Goal: Information Seeking & Learning: Learn about a topic

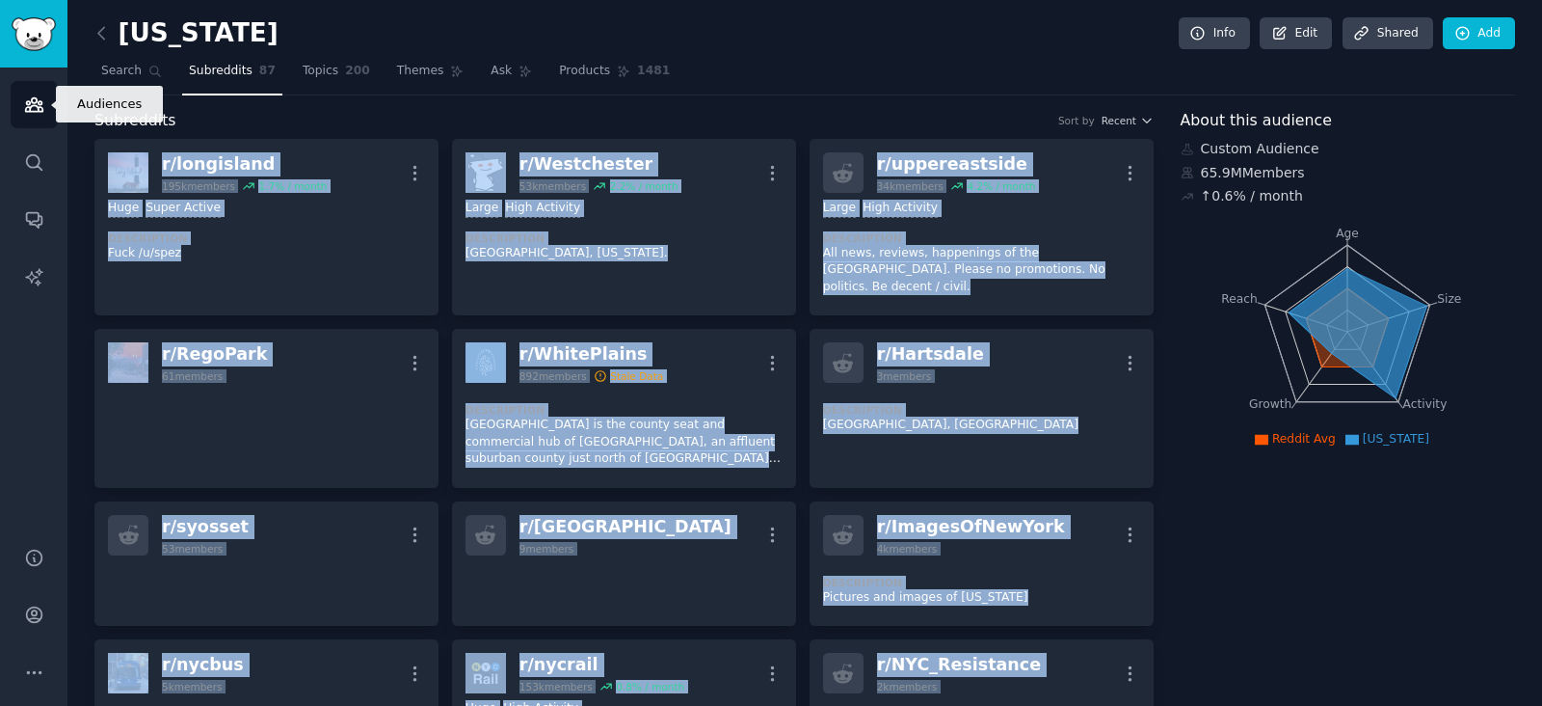
click at [31, 92] on link "Audiences" at bounding box center [34, 104] width 47 height 47
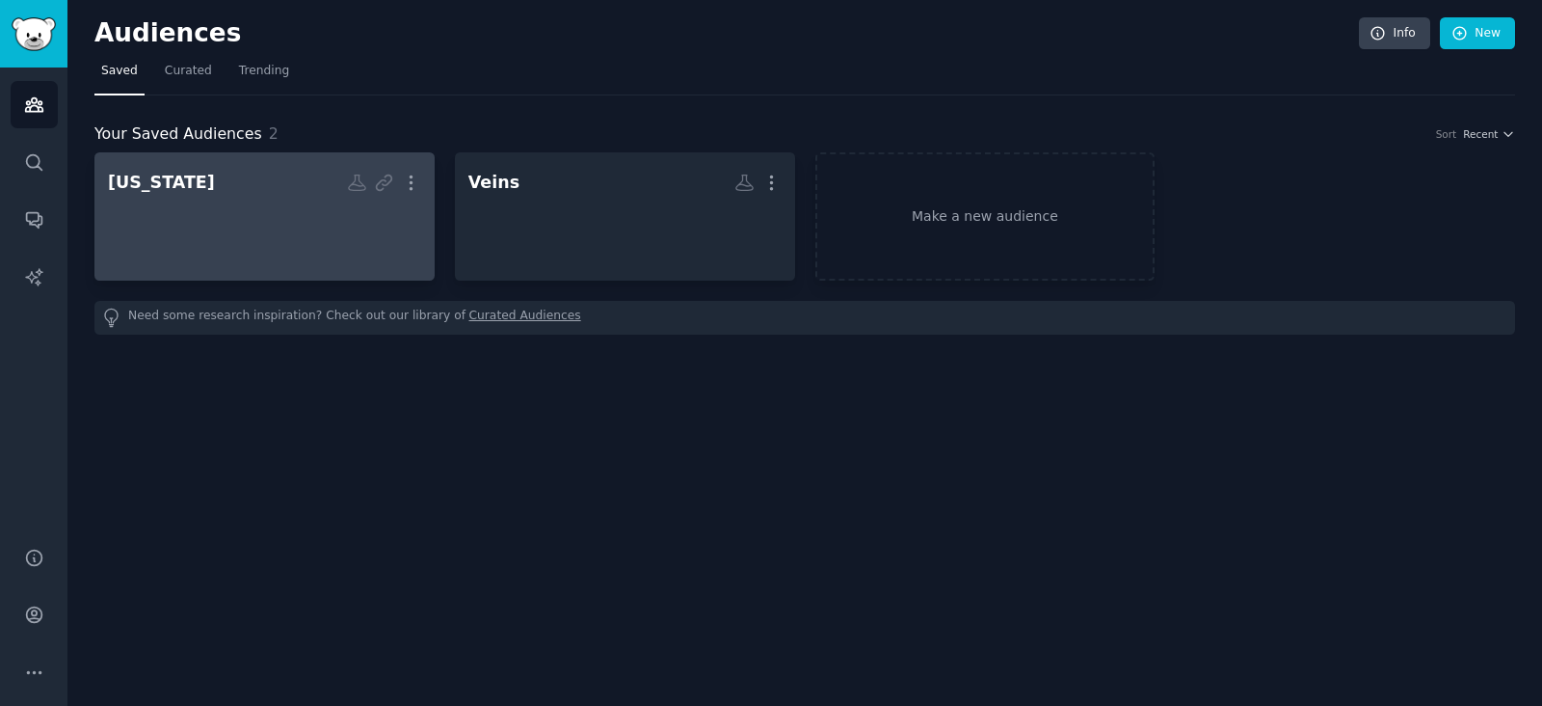
click at [280, 227] on div at bounding box center [264, 233] width 313 height 67
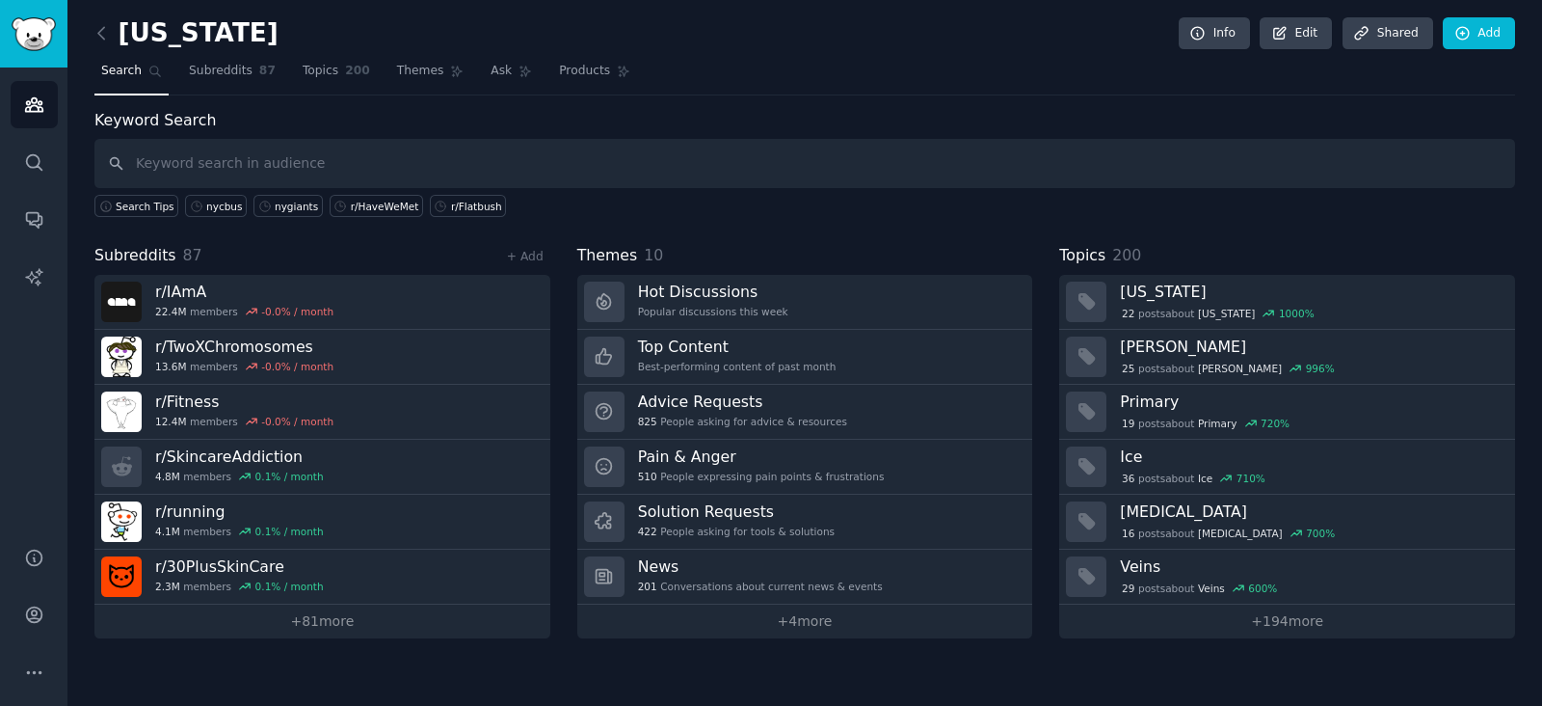
click at [354, 154] on input "text" at bounding box center [804, 163] width 1421 height 49
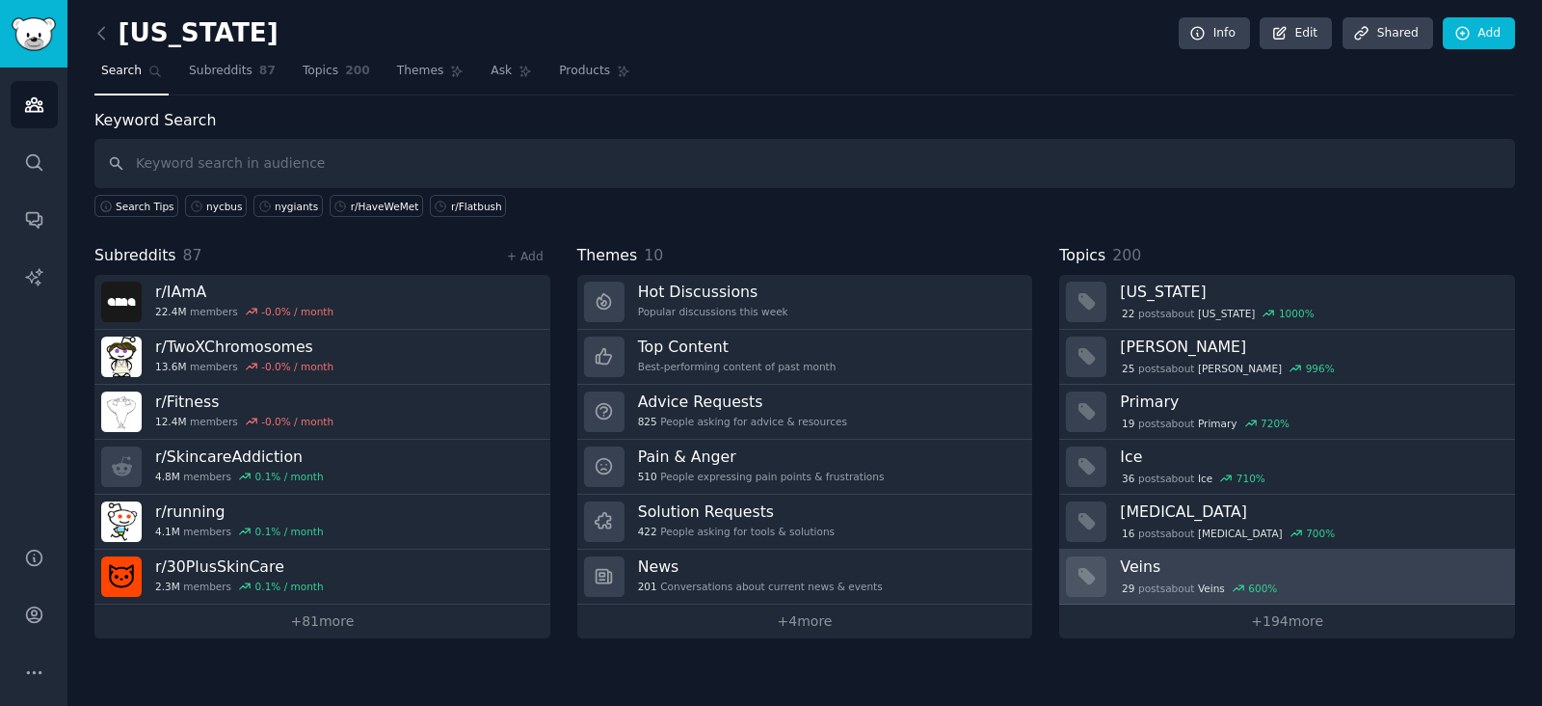
click at [1364, 556] on h3 "Veins" at bounding box center [1311, 566] width 382 height 20
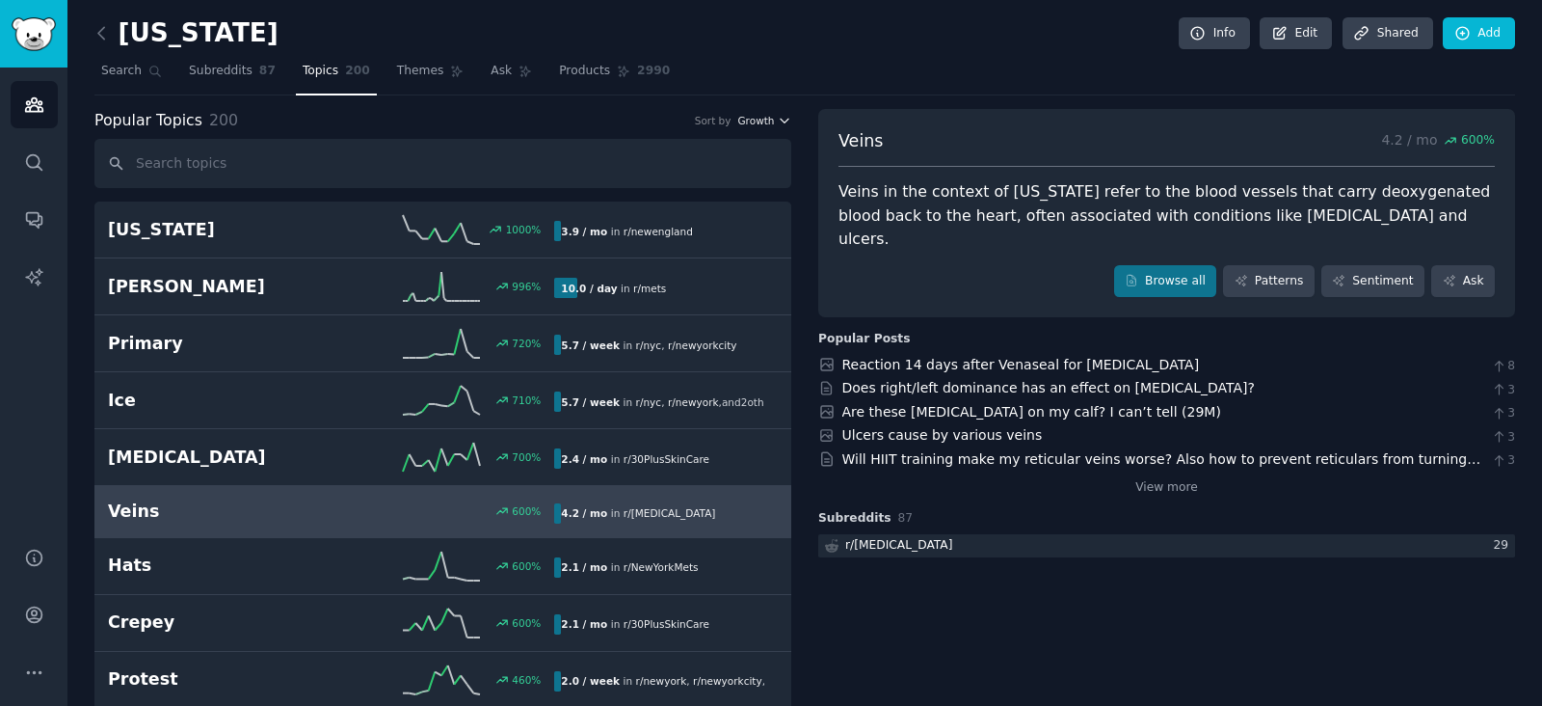
click at [752, 122] on span "Growth" at bounding box center [755, 120] width 37 height 13
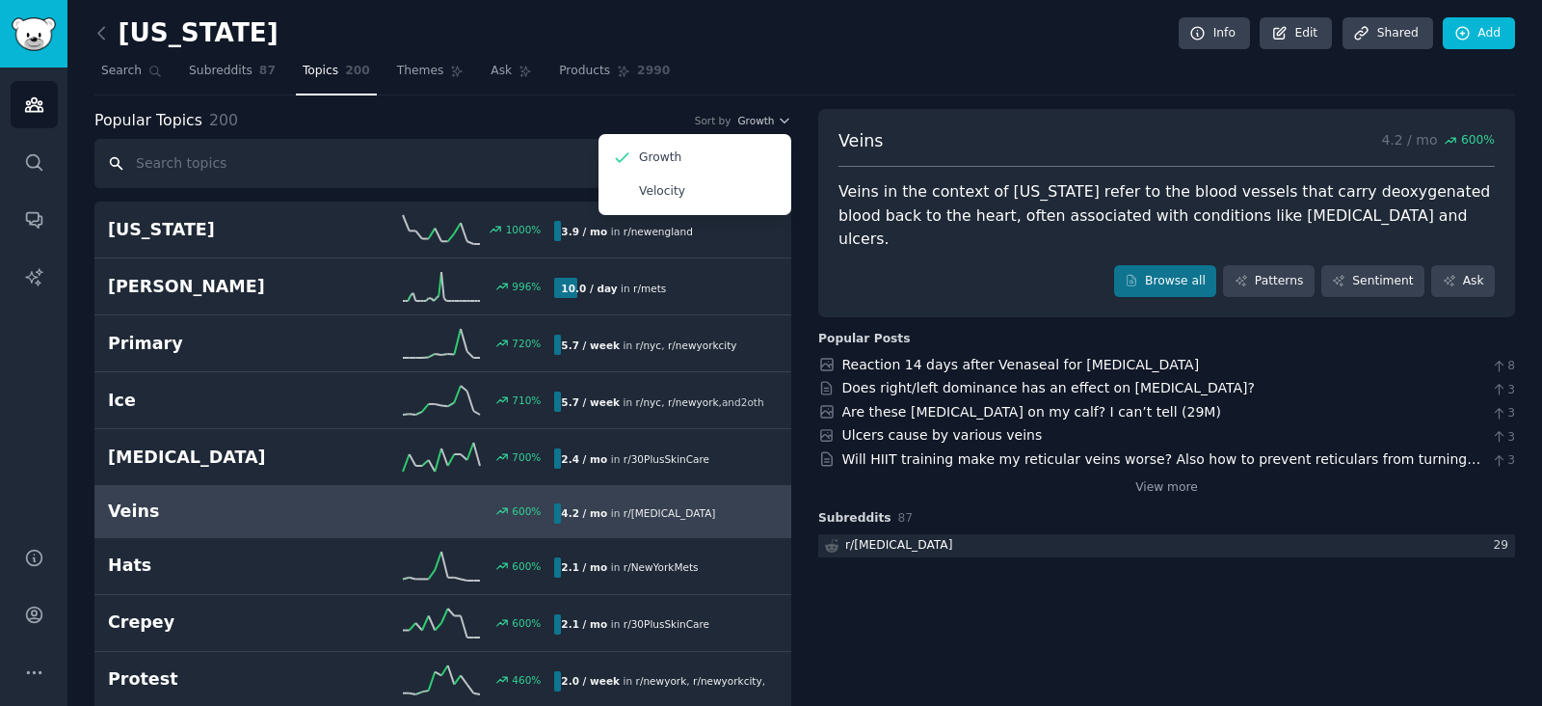
drag, startPoint x: 181, startPoint y: 147, endPoint x: 308, endPoint y: 57, distance: 155.6
click at [182, 146] on input "text" at bounding box center [442, 163] width 697 height 49
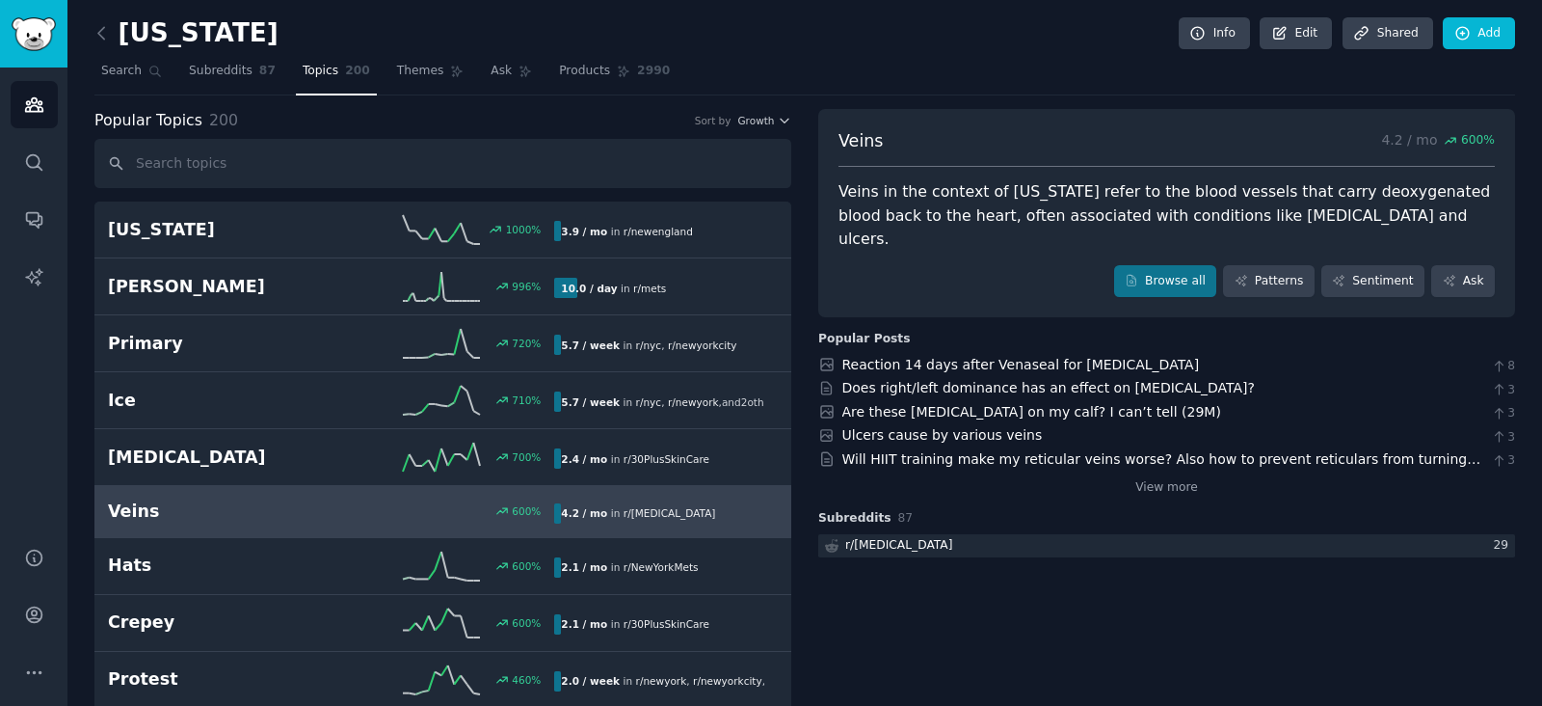
click at [128, 72] on span "Search" at bounding box center [121, 71] width 40 height 17
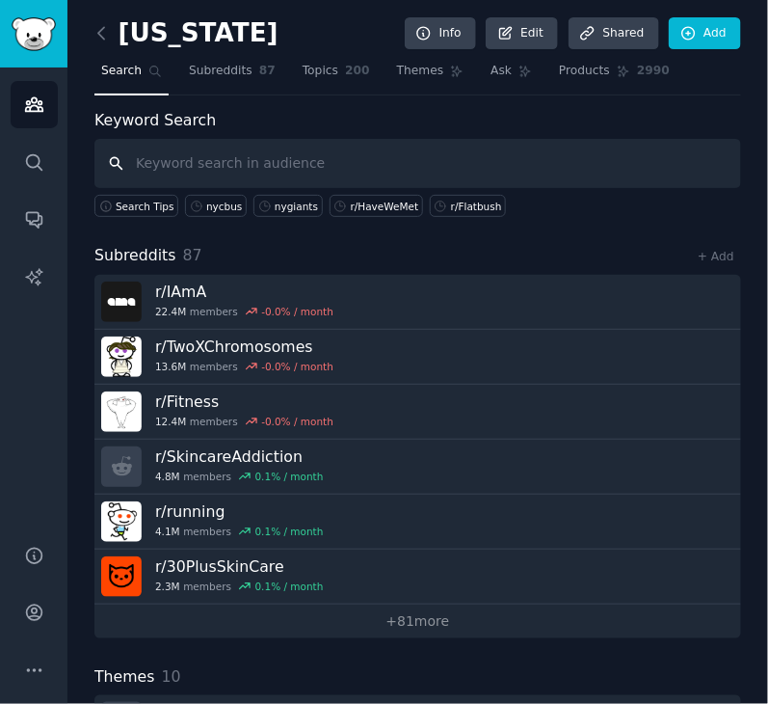
click at [271, 168] on input "text" at bounding box center [417, 163] width 647 height 49
paste input "[MEDICAL_DATA]"
type input "[MEDICAL_DATA]"
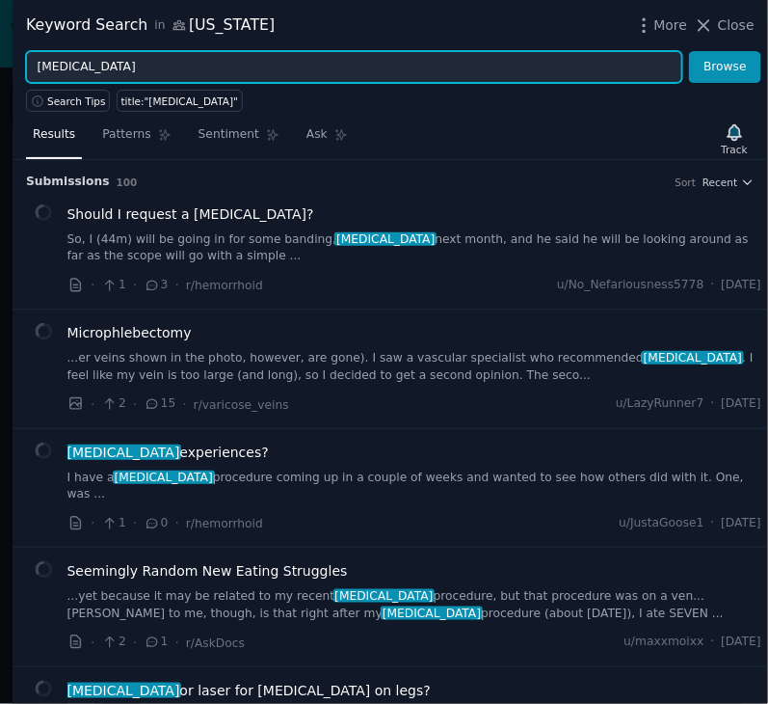
click at [168, 63] on input "[MEDICAL_DATA]" at bounding box center [354, 67] width 656 height 33
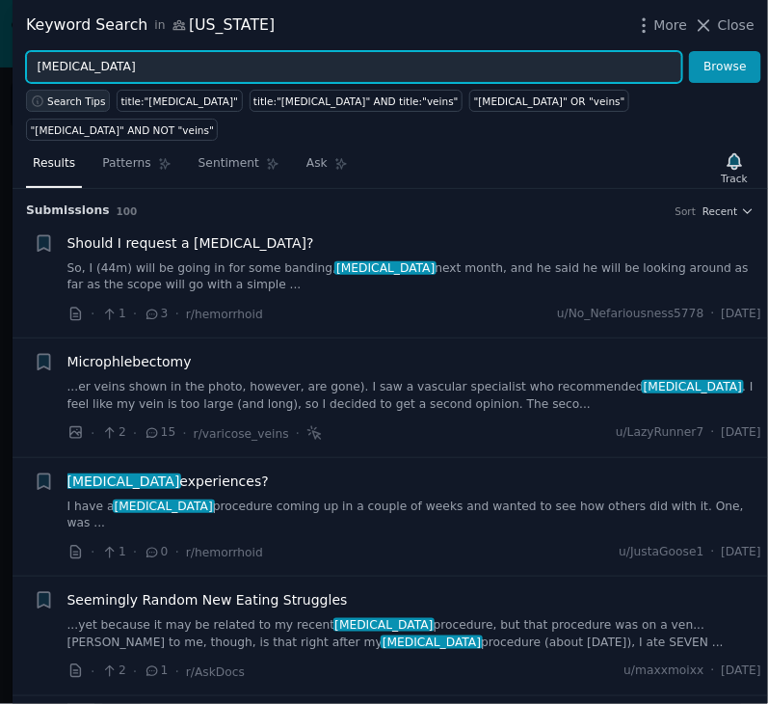
click at [67, 101] on span "Search Tips" at bounding box center [76, 100] width 59 height 13
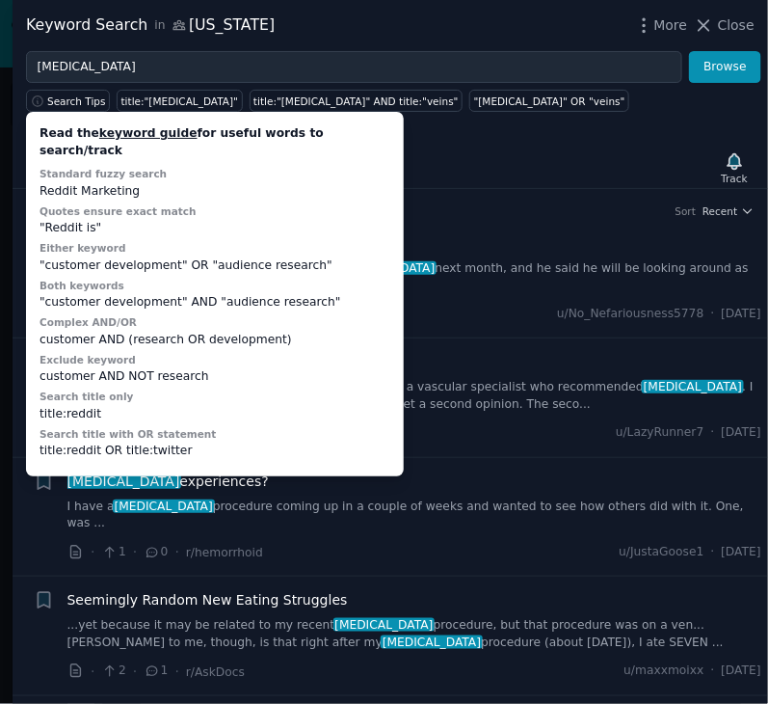
click at [57, 257] on div ""customer development" OR "audience research"" at bounding box center [215, 265] width 351 height 17
click at [56, 257] on div ""customer development" OR "audience research"" at bounding box center [215, 265] width 351 height 17
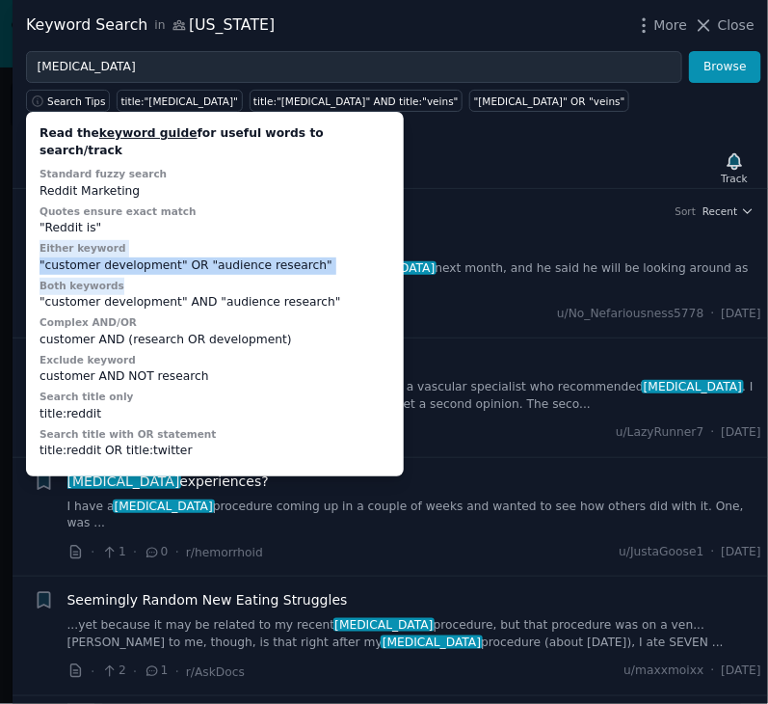
drag, startPoint x: 125, startPoint y: 246, endPoint x: 337, endPoint y: 262, distance: 212.7
click at [337, 262] on div "Read the keyword guide for useful words to search/track Standard fuzzy search R…" at bounding box center [215, 294] width 364 height 351
copy div "Either keyword "customer development" OR "audience research" Both keywords"
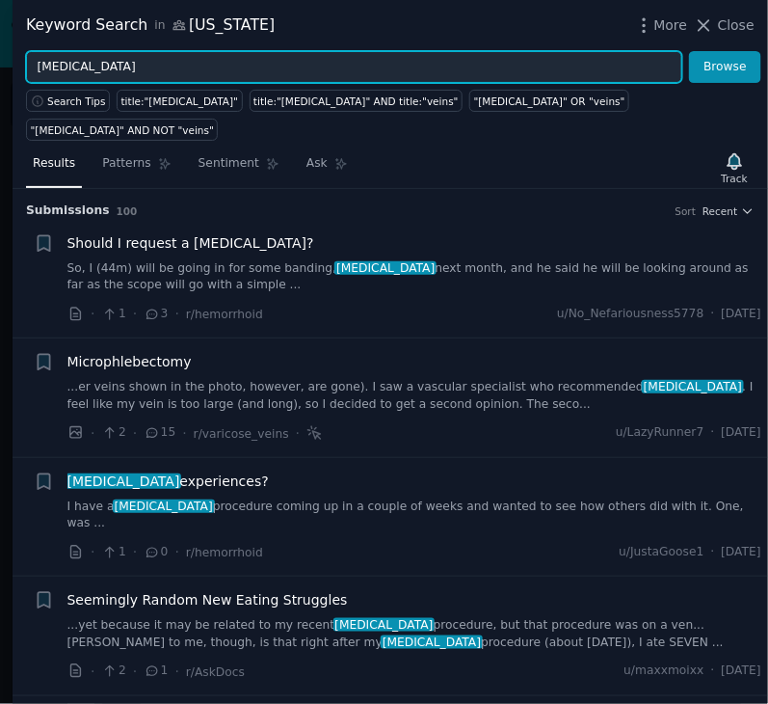
click at [186, 66] on input "[MEDICAL_DATA]" at bounding box center [354, 67] width 656 height 33
click at [178, 65] on input ""S" at bounding box center [354, 67] width 656 height 33
paste input "clerotherapy OR "Sclerotherapy treatment" OR "vein injection" OR "spider vein i…"
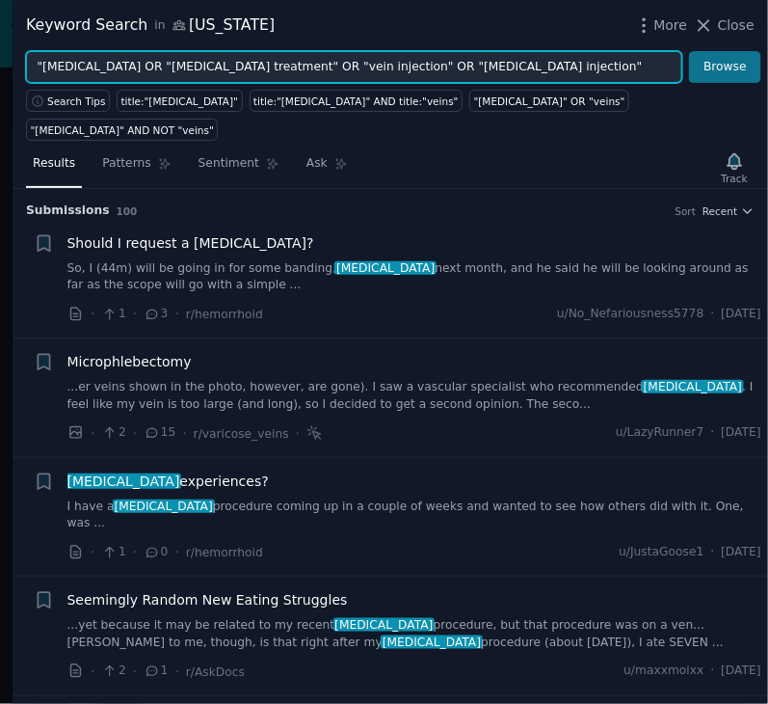
type input ""[MEDICAL_DATA] OR "[MEDICAL_DATA] treatment" OR "vein injection" OR "[MEDICAL_…"
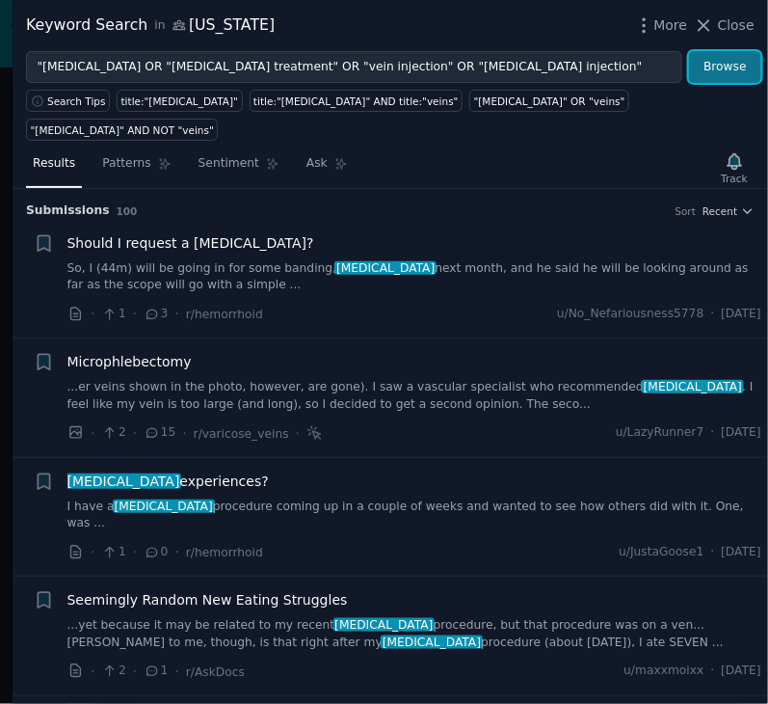
click at [741, 62] on button "Browse" at bounding box center [725, 67] width 72 height 33
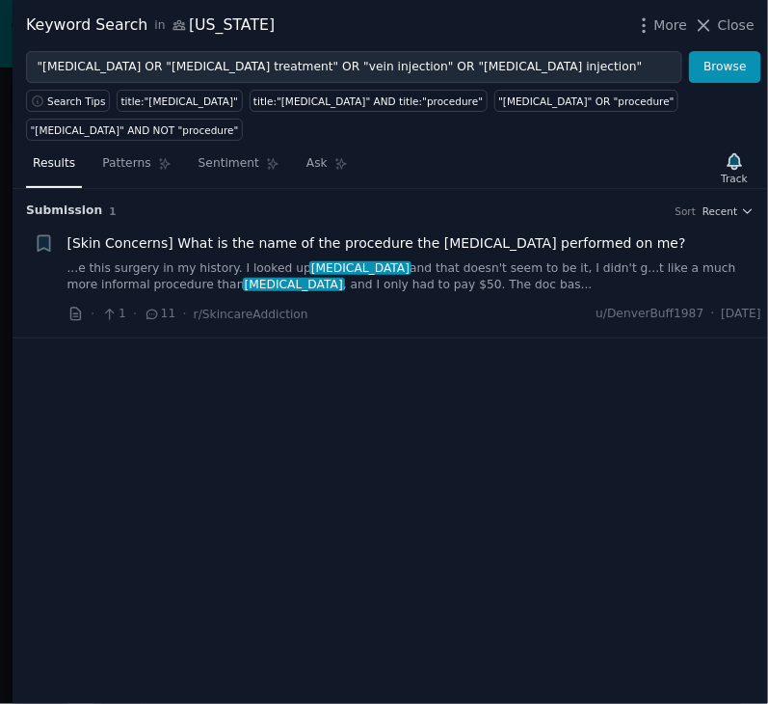
click at [485, 279] on link "...e this surgery in my history. I looked up Sclerotherapy and that doesn't see…" at bounding box center [414, 277] width 695 height 34
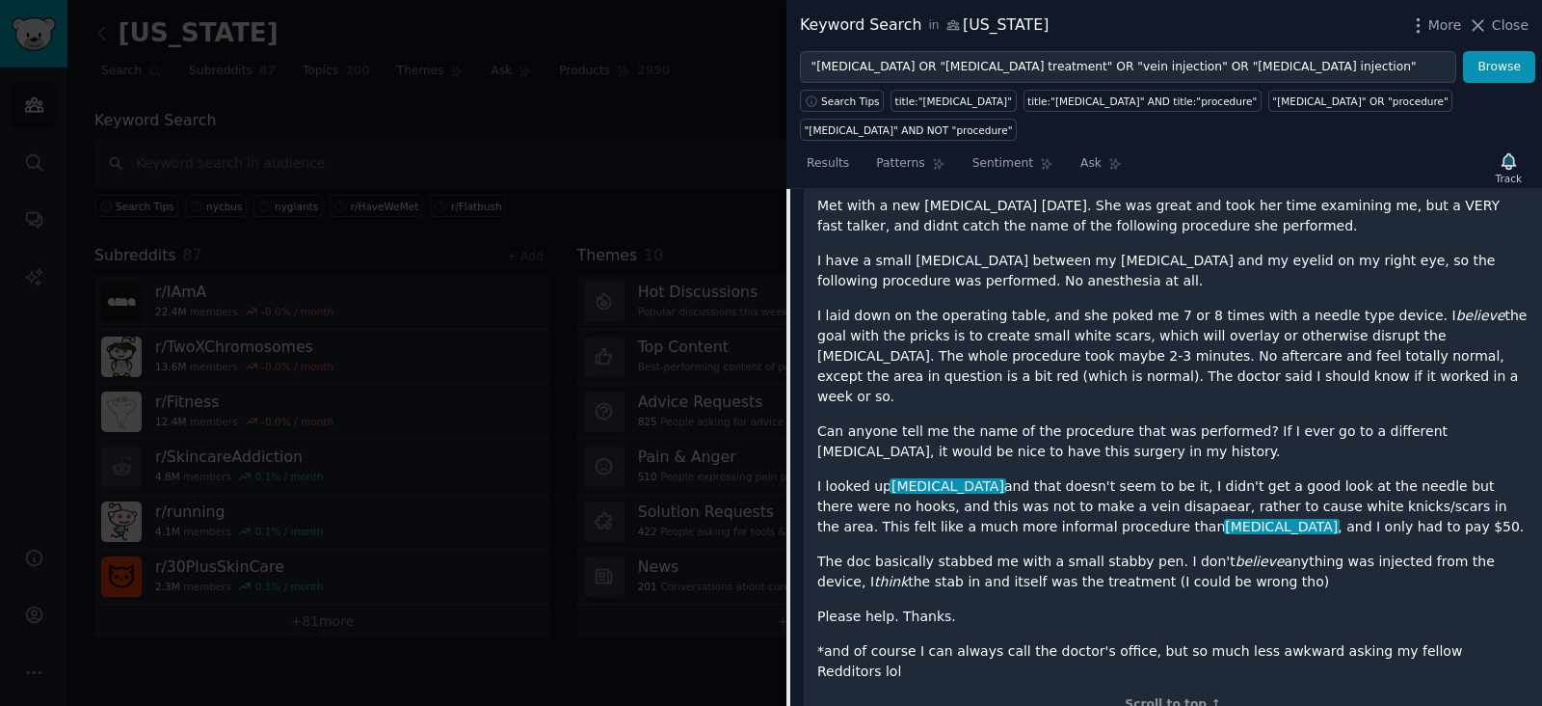
scroll to position [272, 0]
click at [680, 138] on div at bounding box center [771, 353] width 1542 height 706
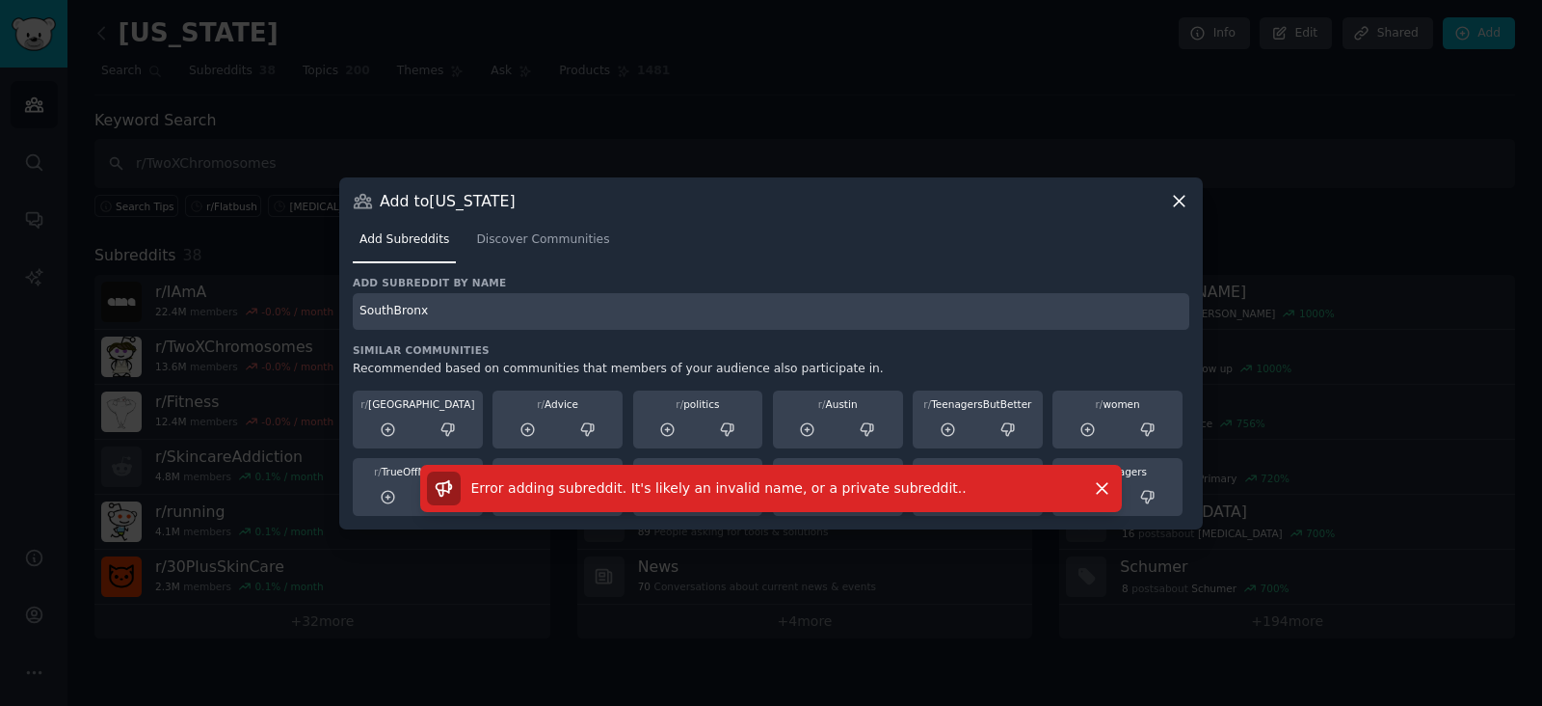
click at [1174, 191] on icon at bounding box center [1179, 201] width 20 height 20
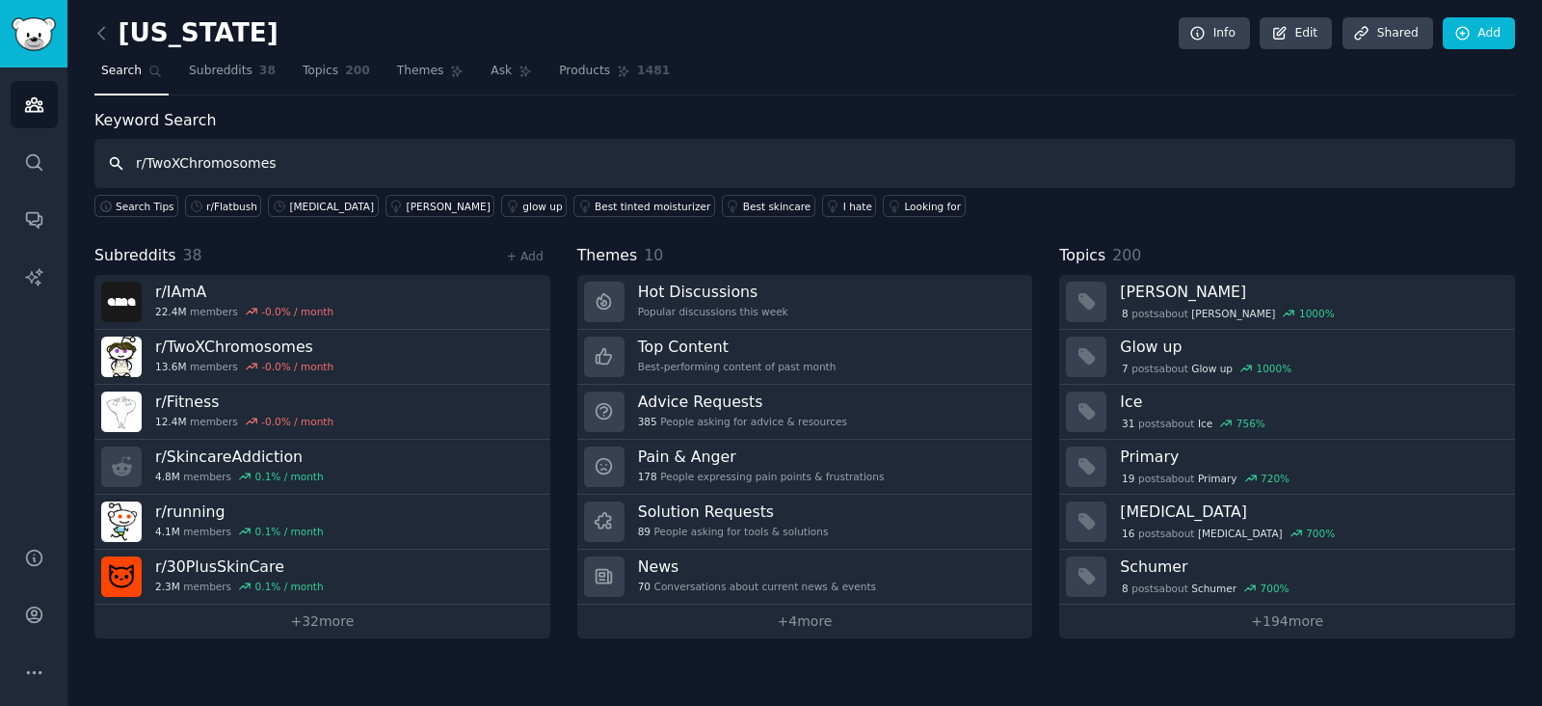
click at [308, 166] on input "r/TwoXChromosomes" at bounding box center [804, 163] width 1421 height 49
click at [399, 158] on input "r/TwoXChromosomes" at bounding box center [804, 163] width 1421 height 49
click at [34, 103] on icon "Sidebar" at bounding box center [33, 104] width 17 height 13
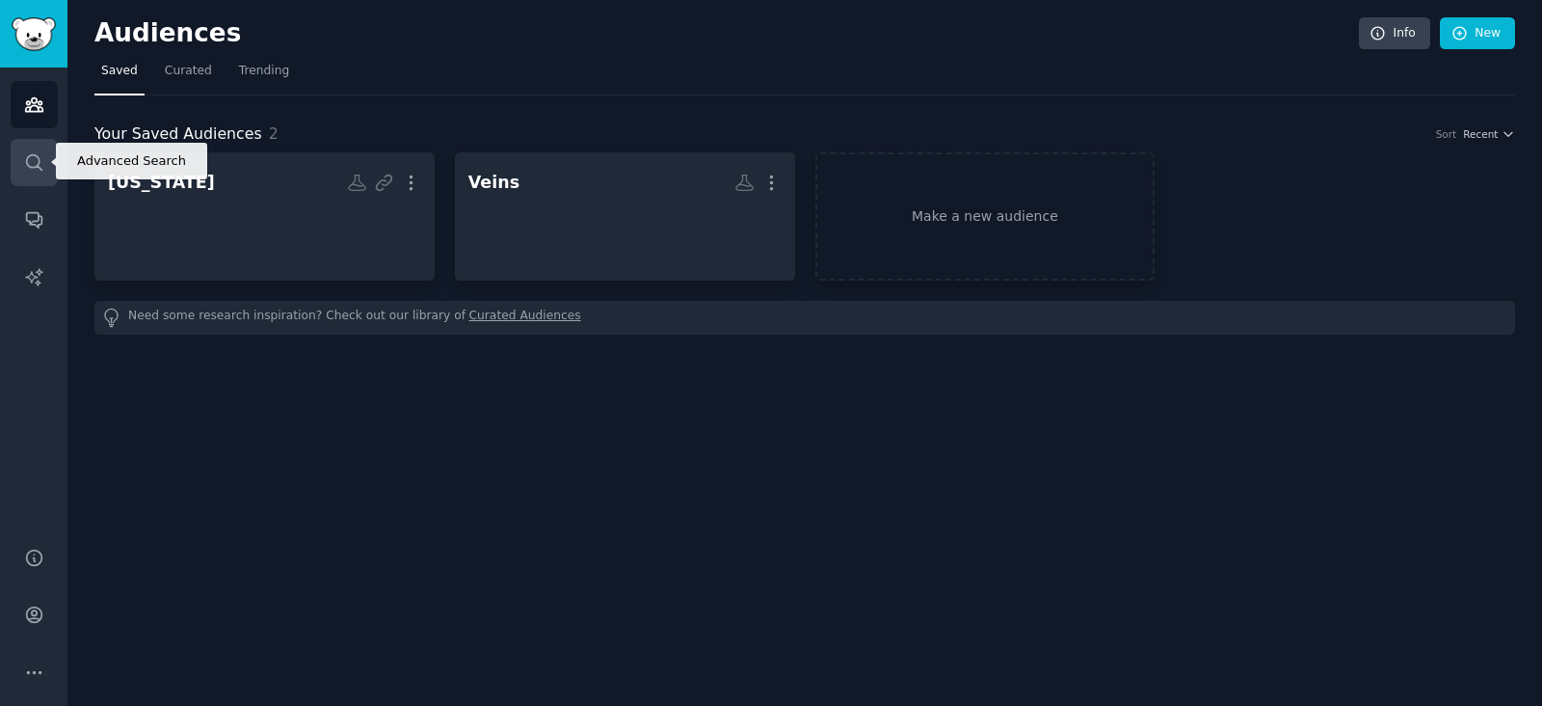
click at [32, 142] on link "Search" at bounding box center [34, 162] width 47 height 47
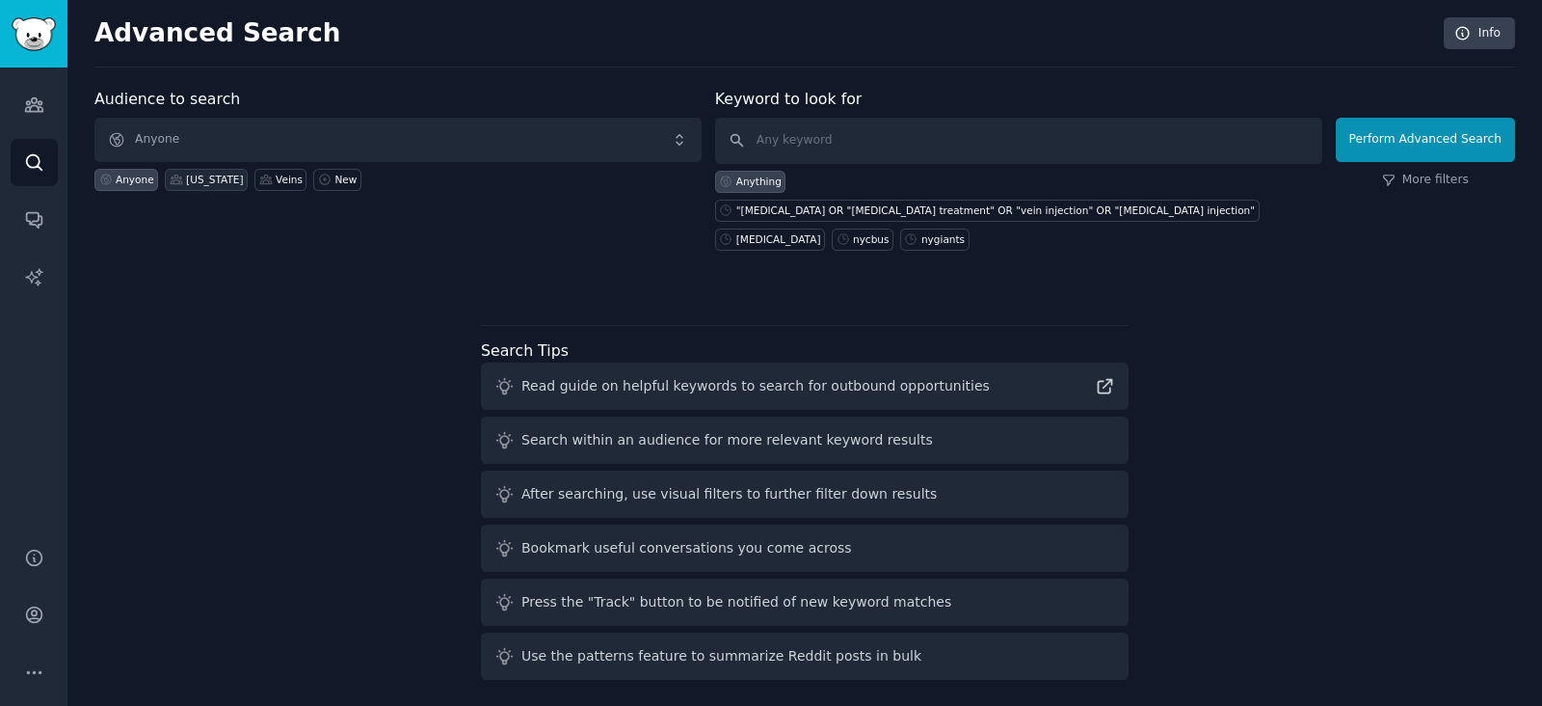
click at [211, 177] on div "[US_STATE]" at bounding box center [214, 179] width 57 height 13
click at [913, 127] on input "text" at bounding box center [1018, 141] width 607 height 46
paste input "[MEDICAL_DATA] OR "[MEDICAL_DATA] treatment" OR "vein injection" OR "[MEDICAL_D…"
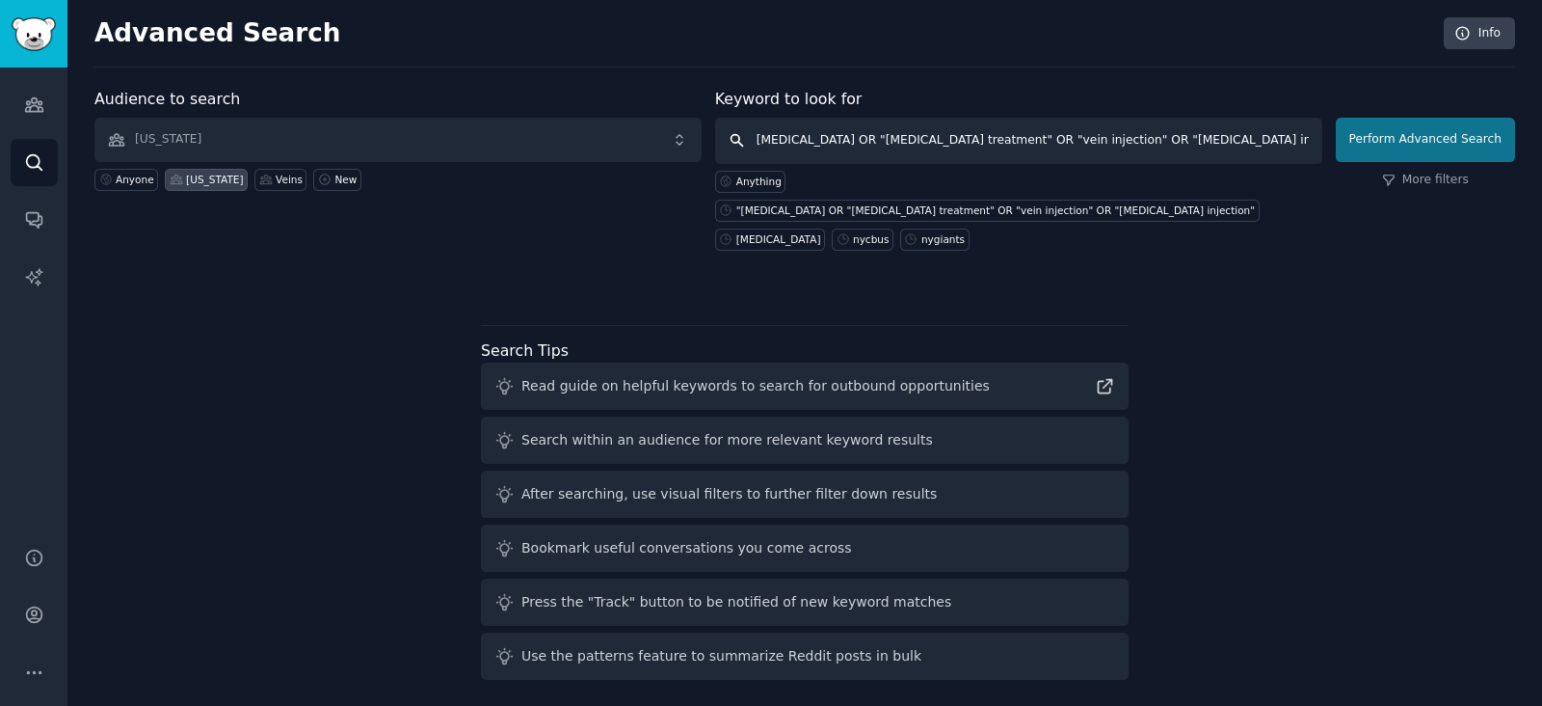
type input "[MEDICAL_DATA] OR "[MEDICAL_DATA] treatment" OR "vein injection" OR "[MEDICAL_D…"
click at [1436, 127] on button "Perform Advanced Search" at bounding box center [1425, 140] width 179 height 44
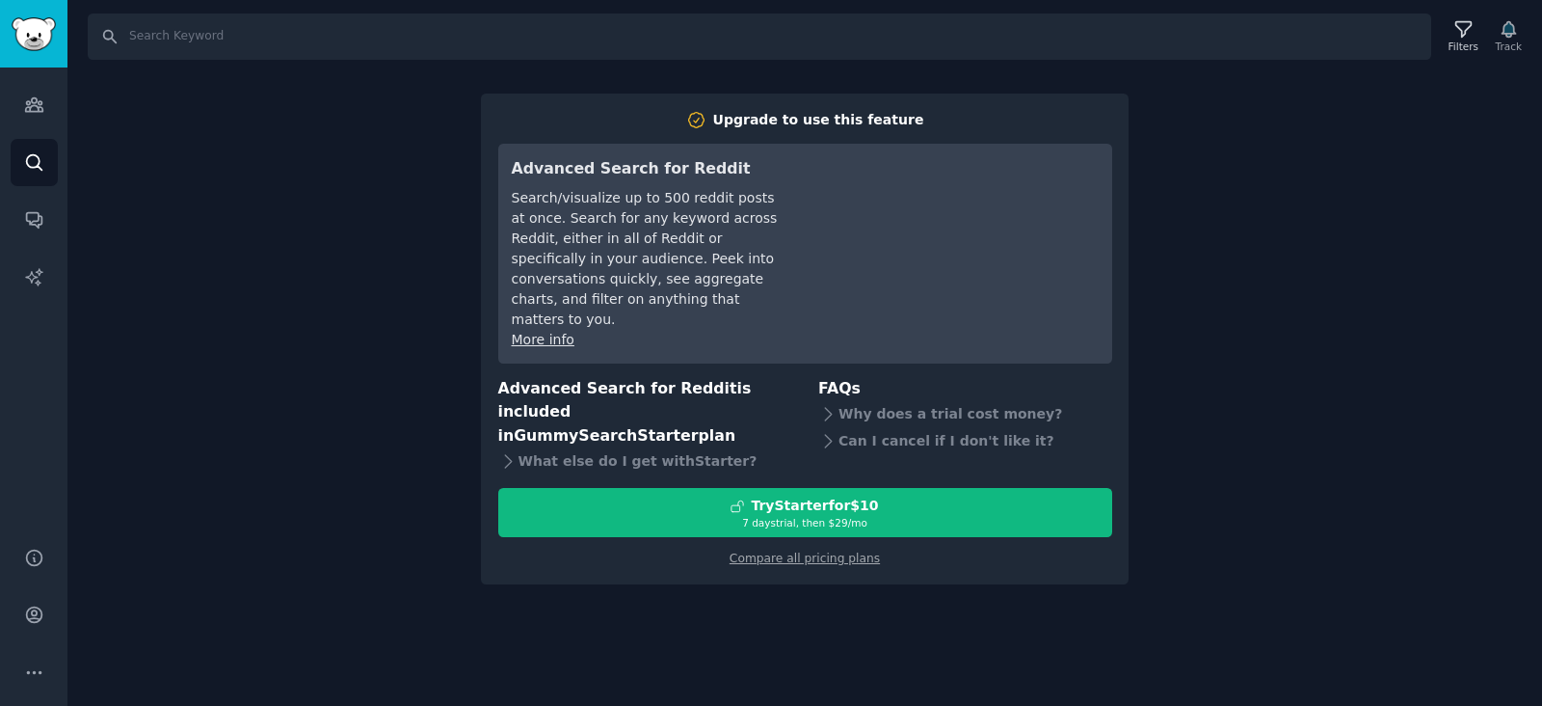
click at [222, 362] on div "Search Filters Track Upgrade to use this feature Advanced Search for Reddit Sea…" at bounding box center [804, 353] width 1475 height 706
click at [1296, 226] on div "Search Filters Track Upgrade to use this feature Advanced Search for Reddit Sea…" at bounding box center [804, 353] width 1475 height 706
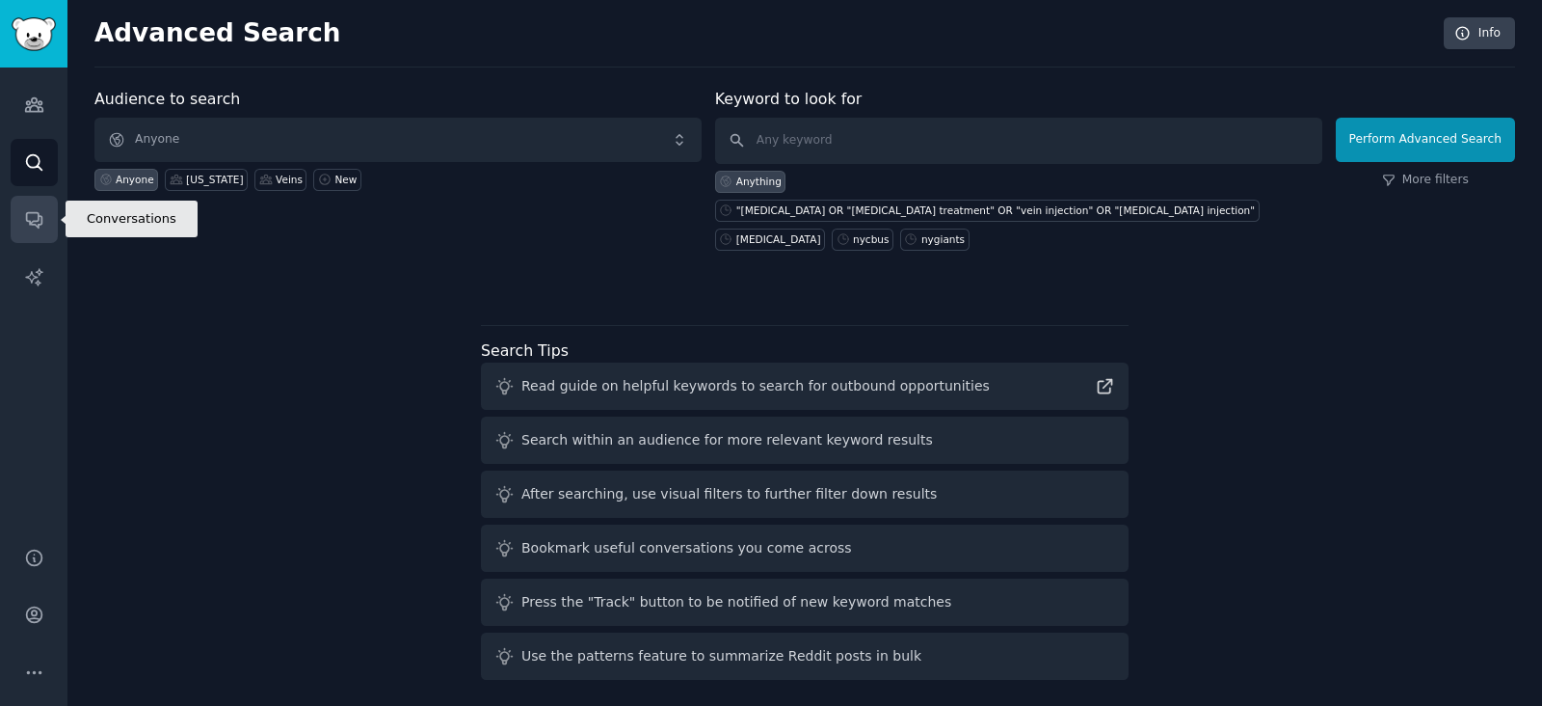
click at [33, 209] on icon "Sidebar" at bounding box center [34, 219] width 20 height 20
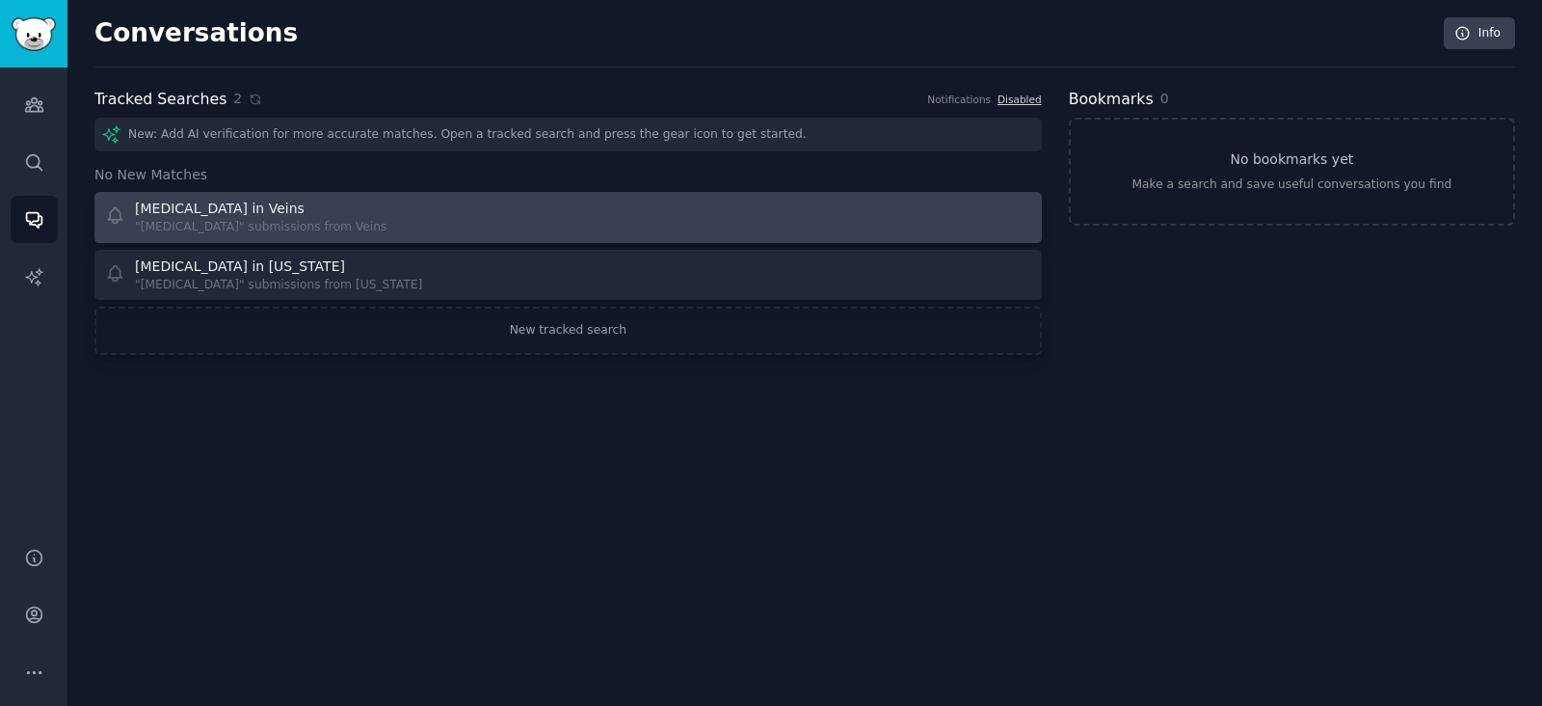
click at [429, 218] on div "[MEDICAL_DATA] in Veins "[MEDICAL_DATA]" submissions from Veins" at bounding box center [330, 218] width 450 height 38
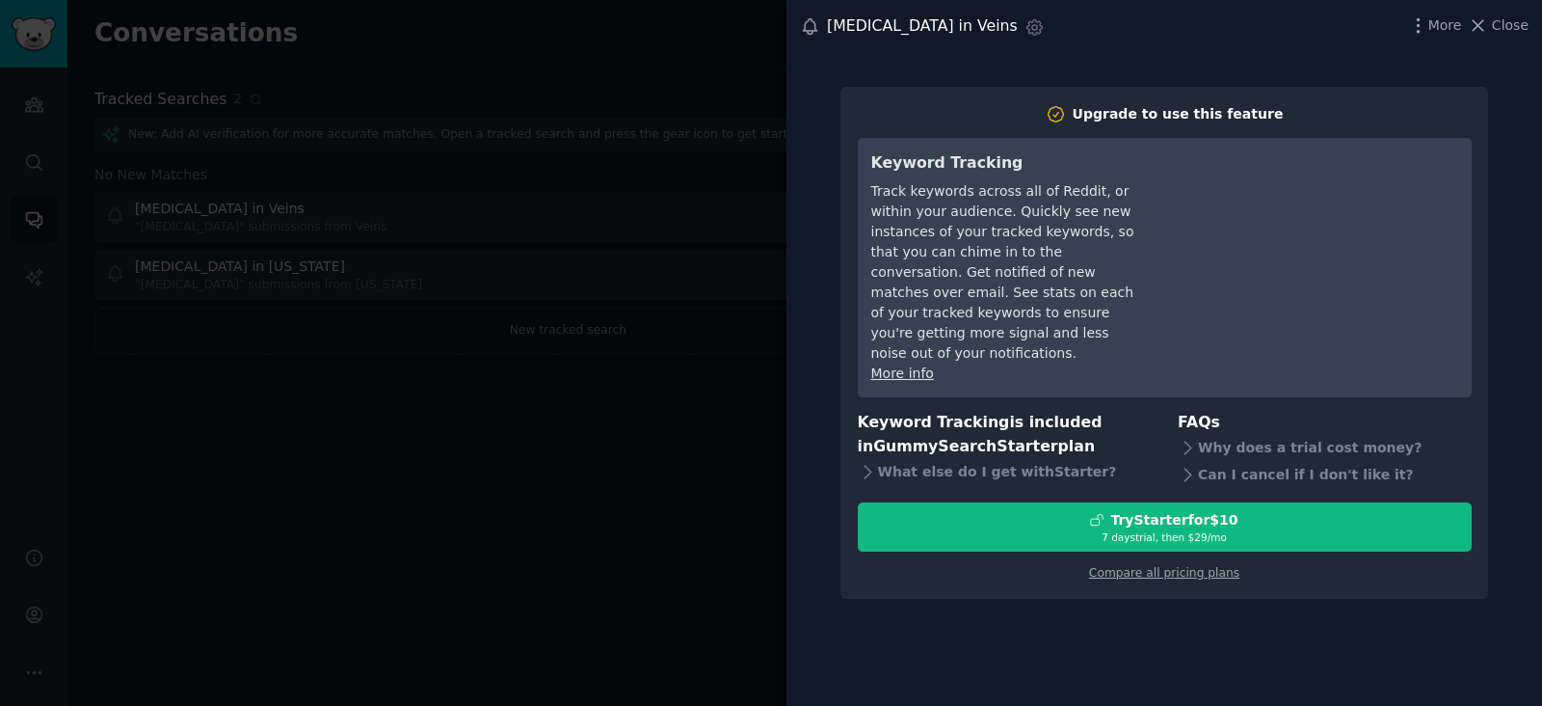
click at [425, 405] on div at bounding box center [771, 353] width 1542 height 706
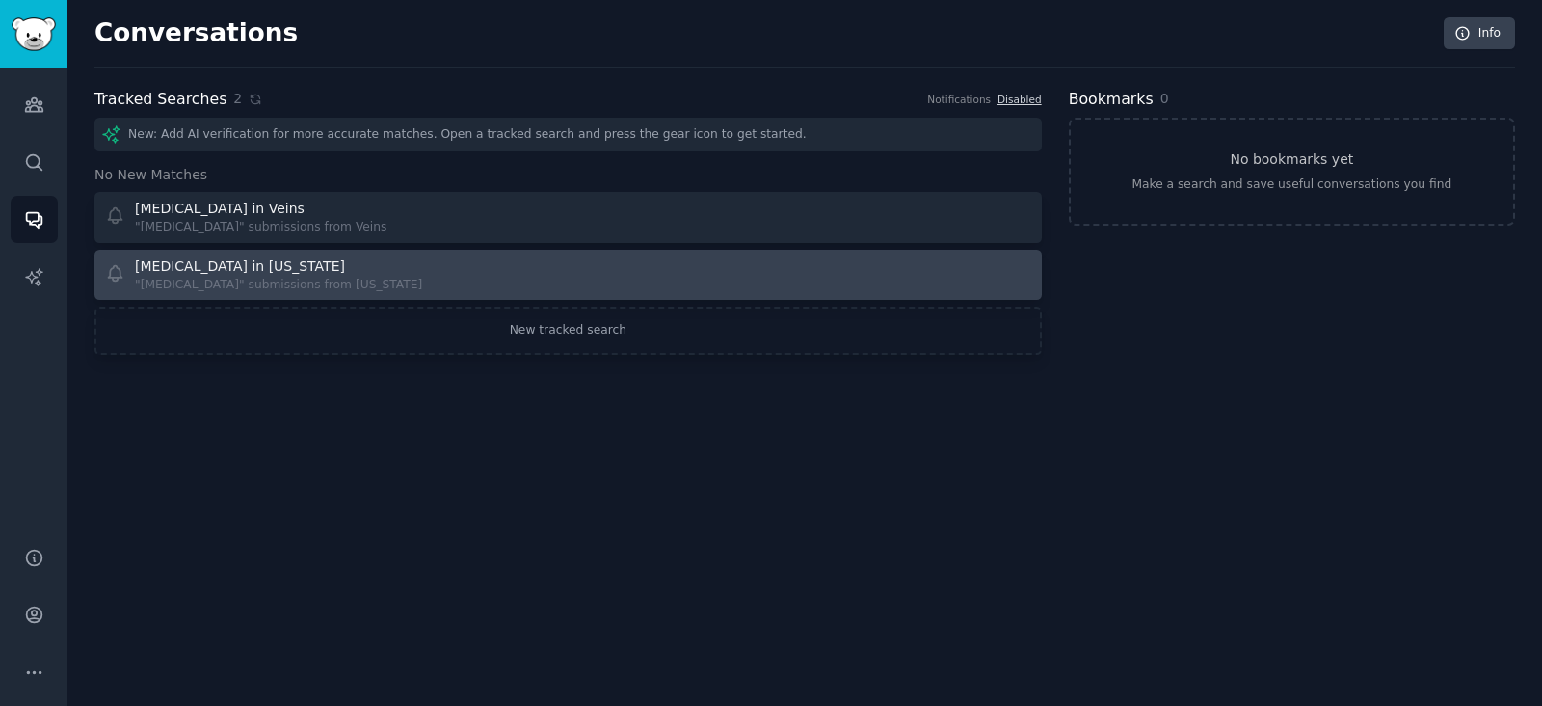
click at [253, 282] on div ""[MEDICAL_DATA]" submissions from [US_STATE]" at bounding box center [278, 285] width 287 height 17
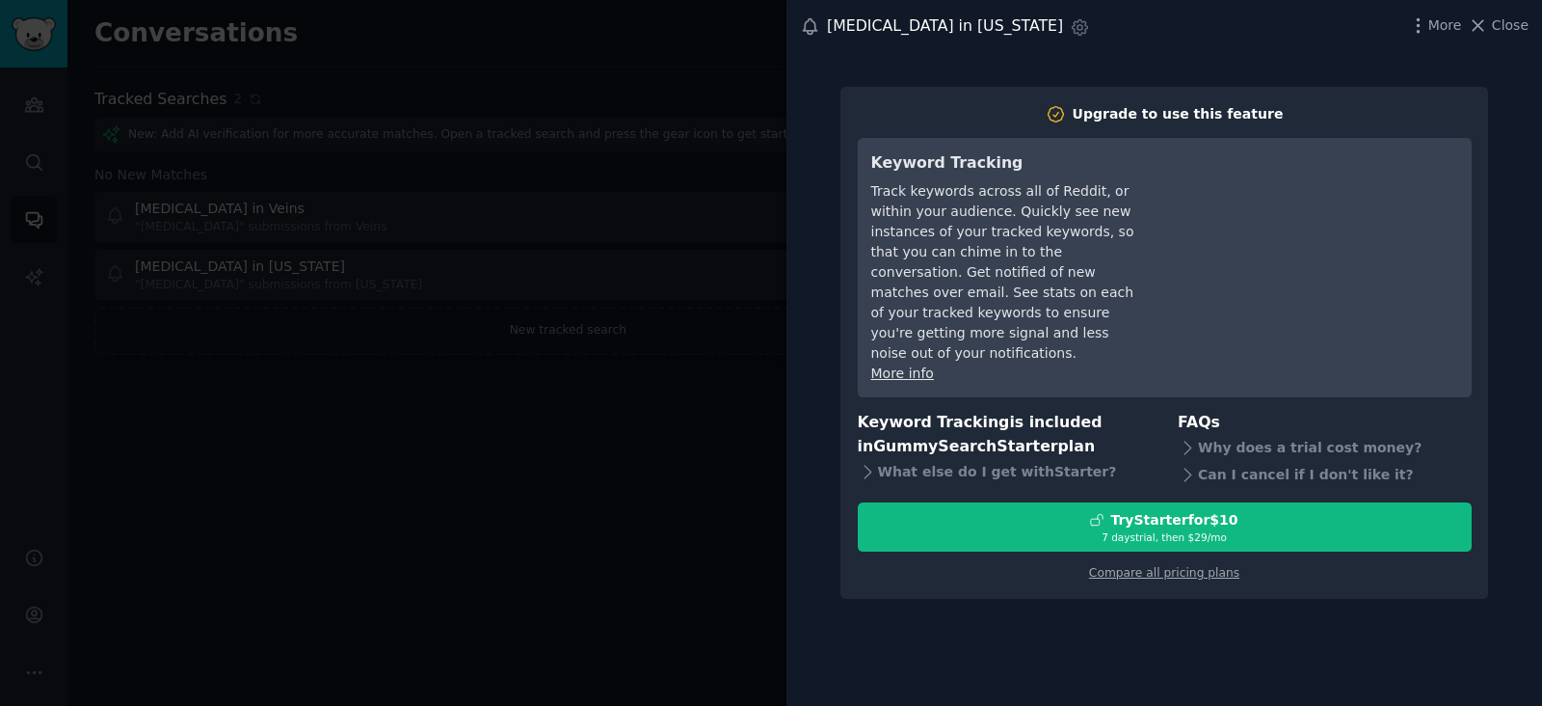
click at [367, 477] on div at bounding box center [771, 353] width 1542 height 706
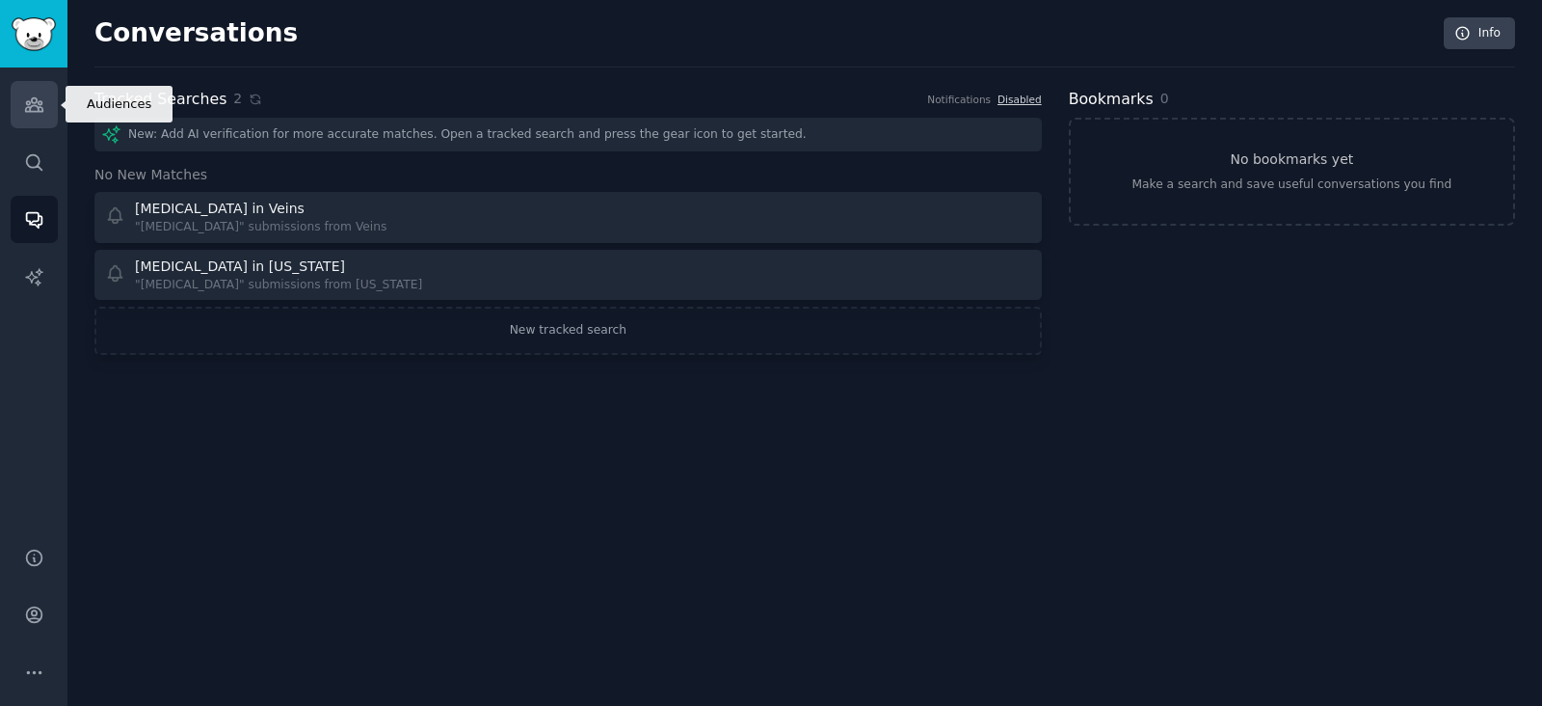
click at [29, 114] on icon "Sidebar" at bounding box center [34, 104] width 20 height 20
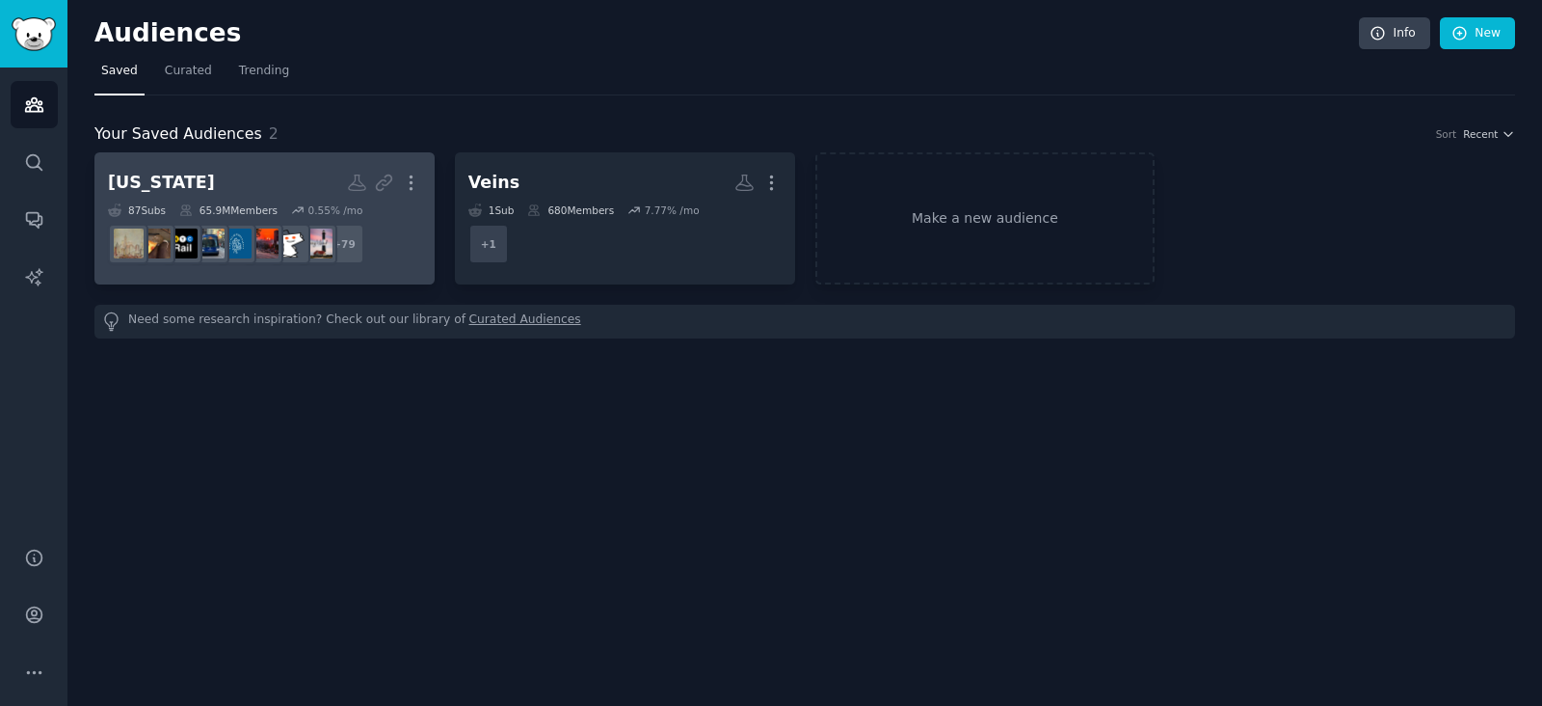
click at [238, 184] on h2 "[US_STATE] More" at bounding box center [264, 183] width 313 height 34
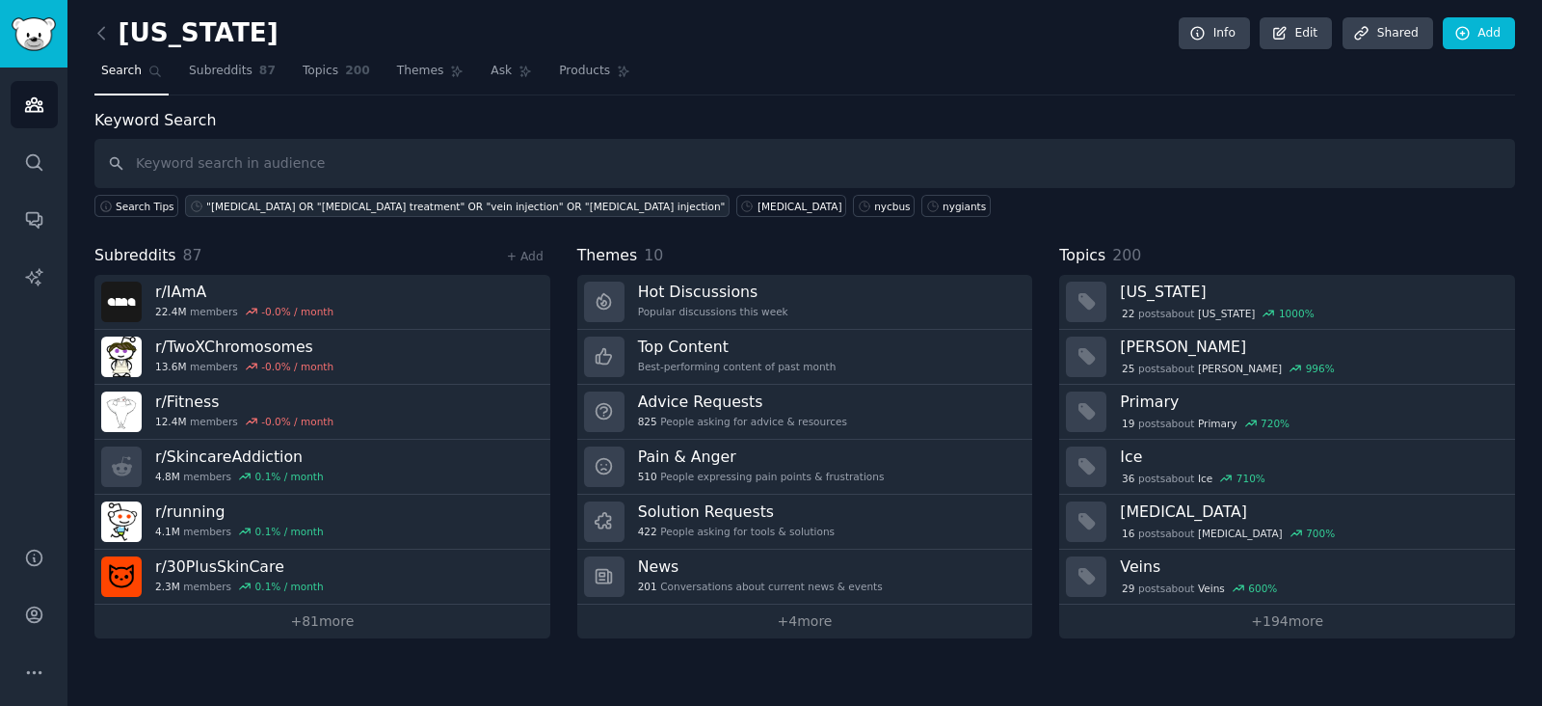
click at [302, 210] on div ""[MEDICAL_DATA] OR "[MEDICAL_DATA] treatment" OR "vein injection" OR "[MEDICAL_…" at bounding box center [465, 206] width 519 height 13
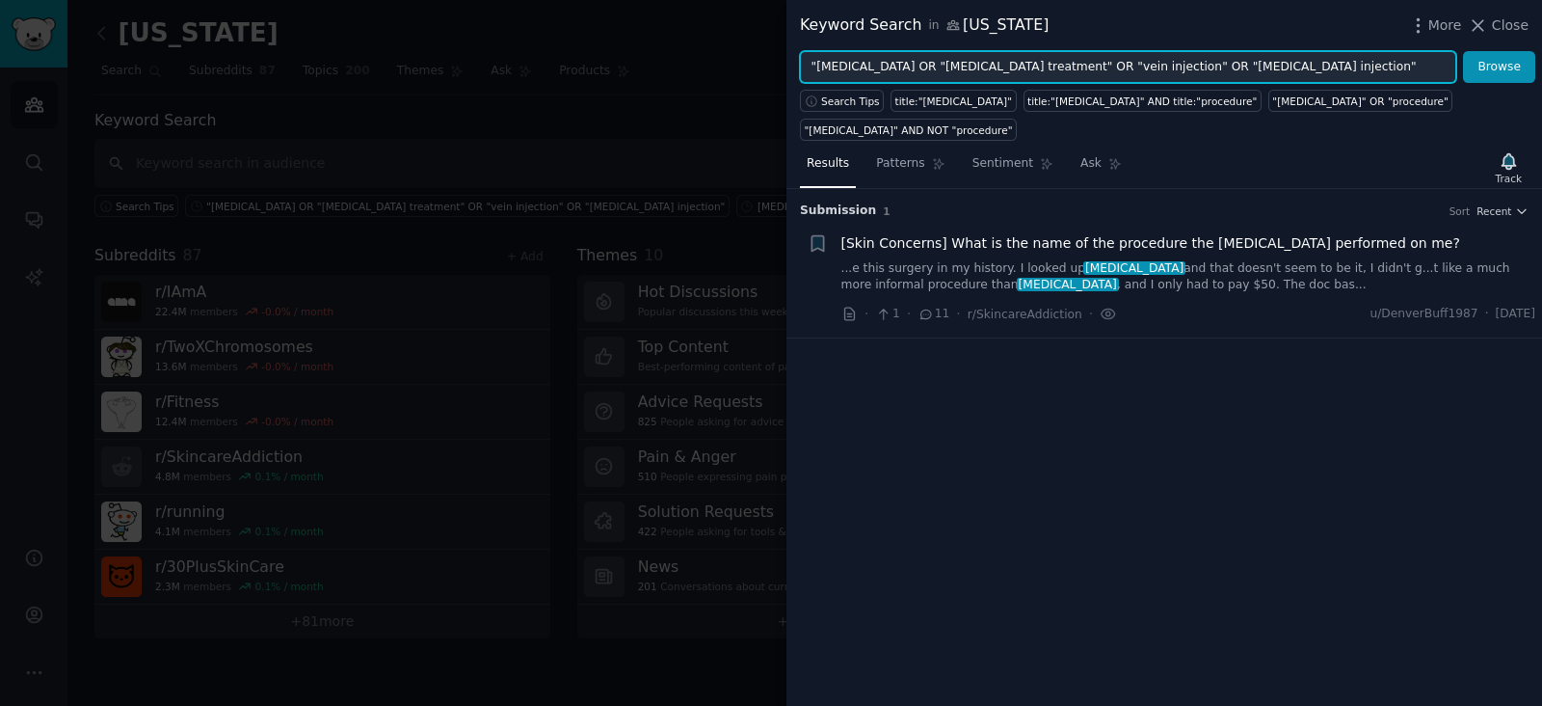
drag, startPoint x: 897, startPoint y: 69, endPoint x: 1374, endPoint y: 84, distance: 476.4
click at [1374, 84] on div "Keyword Search in [US_STATE] More Close "[MEDICAL_DATA] OR "[MEDICAL_DATA] trea…" at bounding box center [1165, 353] width 756 height 706
click at [1463, 51] on button "Browse" at bounding box center [1499, 67] width 72 height 33
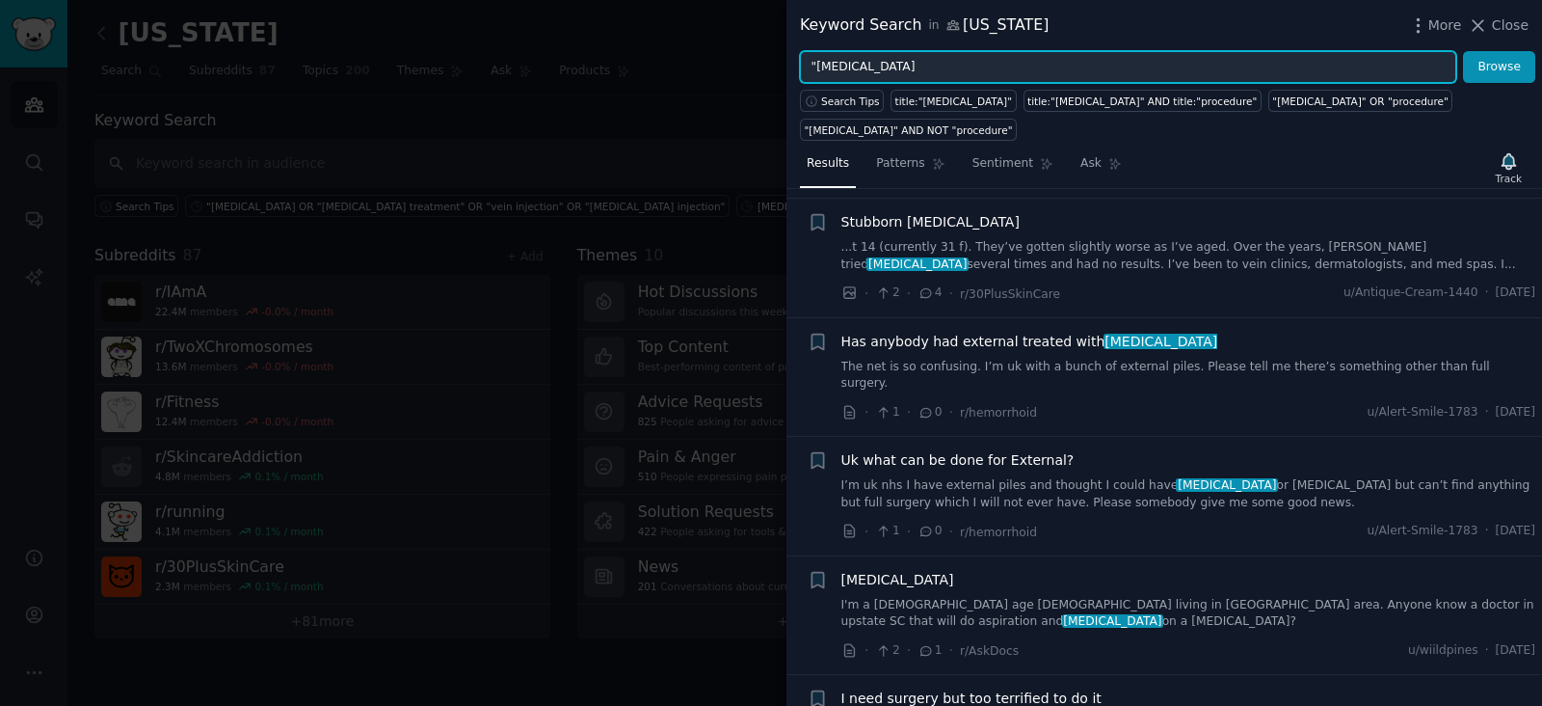
scroll to position [2771, 0]
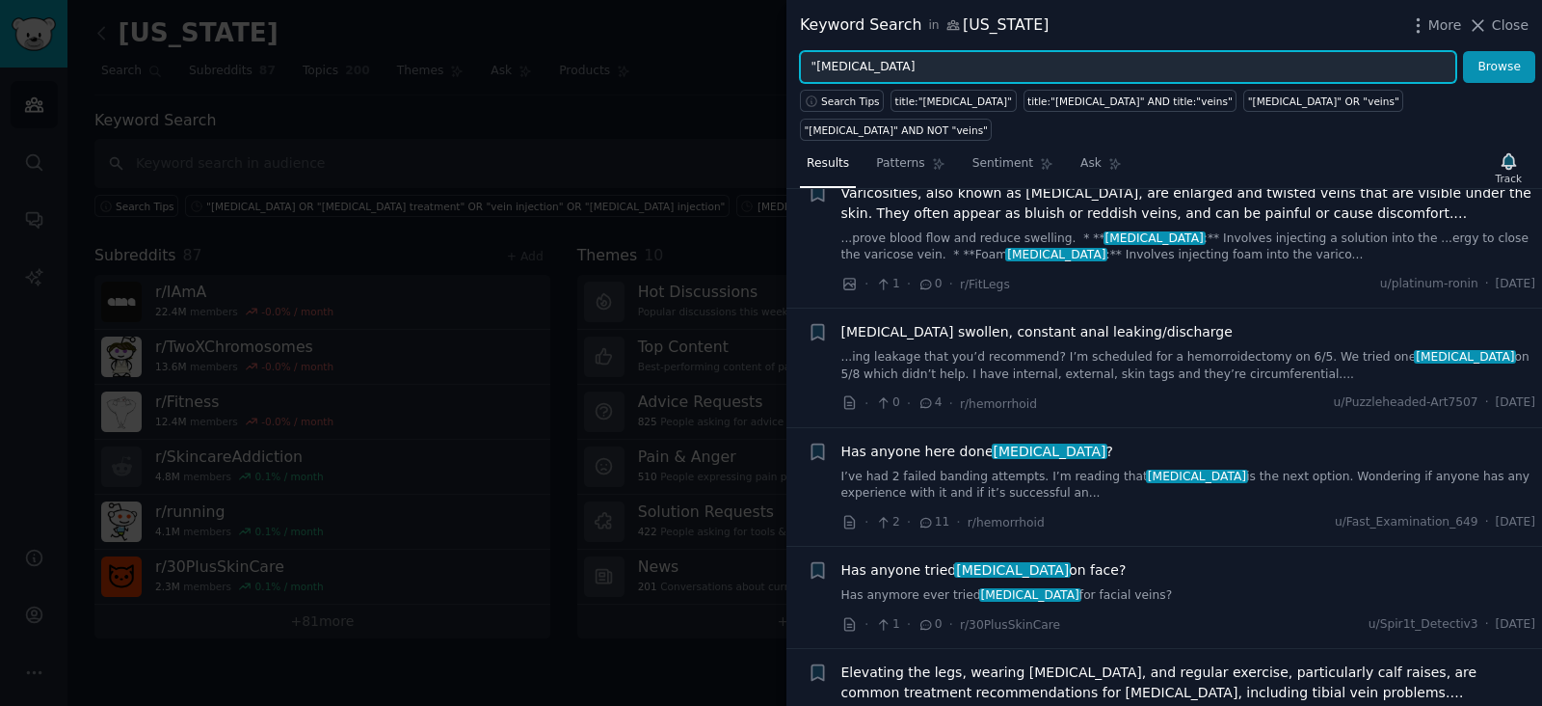
click at [903, 67] on input ""[MEDICAL_DATA]" at bounding box center [1128, 67] width 656 height 33
paste input "R "[MEDICAL_DATA] treatment" OR "vein injection" OR "[MEDICAL_DATA] injection""
drag, startPoint x: 800, startPoint y: 67, endPoint x: 755, endPoint y: 69, distance: 45.4
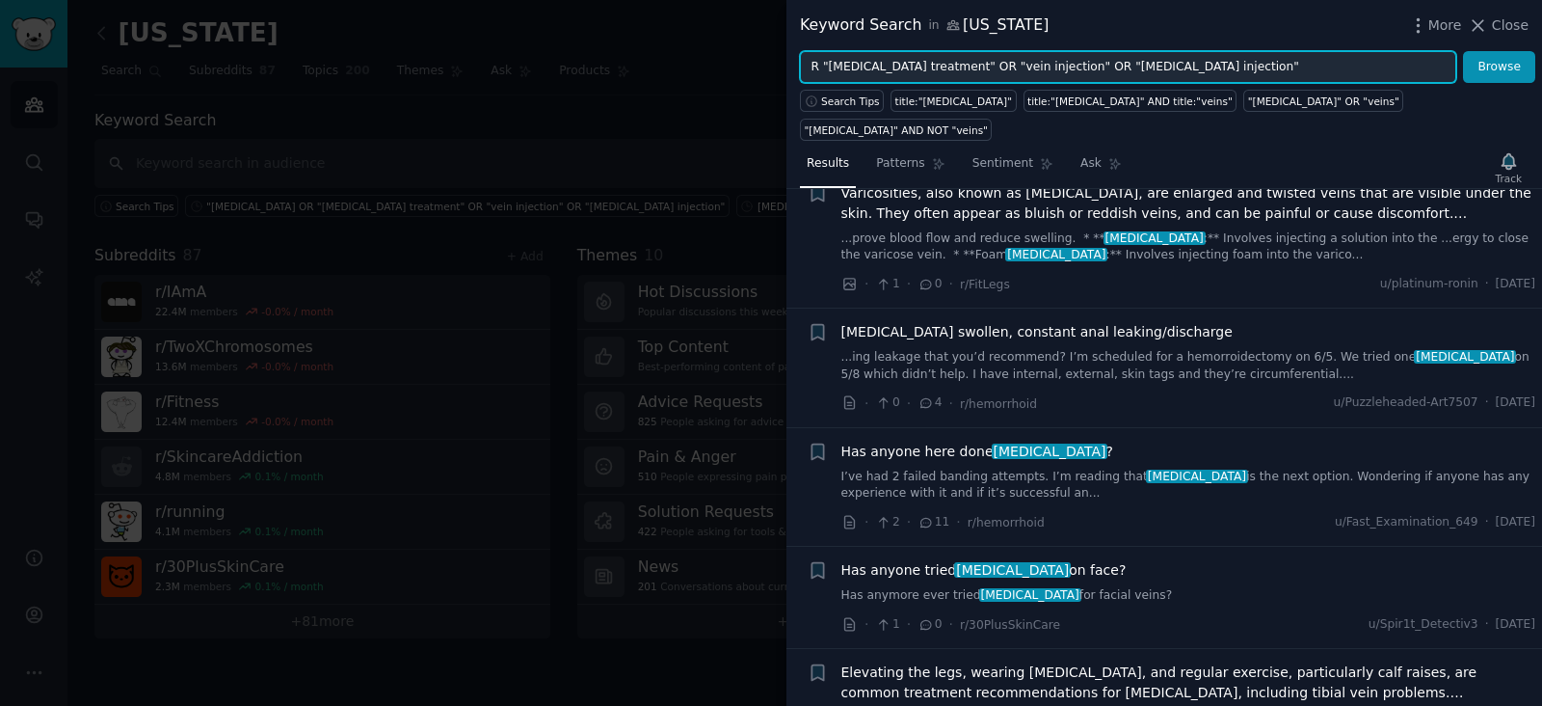
click at [755, 69] on div "Keyword Search in [US_STATE] More Close R "[MEDICAL_DATA] treatment" OR "vein i…" at bounding box center [771, 353] width 1542 height 706
drag, startPoint x: 1040, startPoint y: 69, endPoint x: 1495, endPoint y: 147, distance: 461.5
click at [1541, 128] on div "Keyword Search in [US_STATE] More Close "[MEDICAL_DATA] treatment" OR "vein inj…" at bounding box center [1165, 353] width 756 height 706
click at [1463, 51] on button "Browse" at bounding box center [1499, 67] width 72 height 33
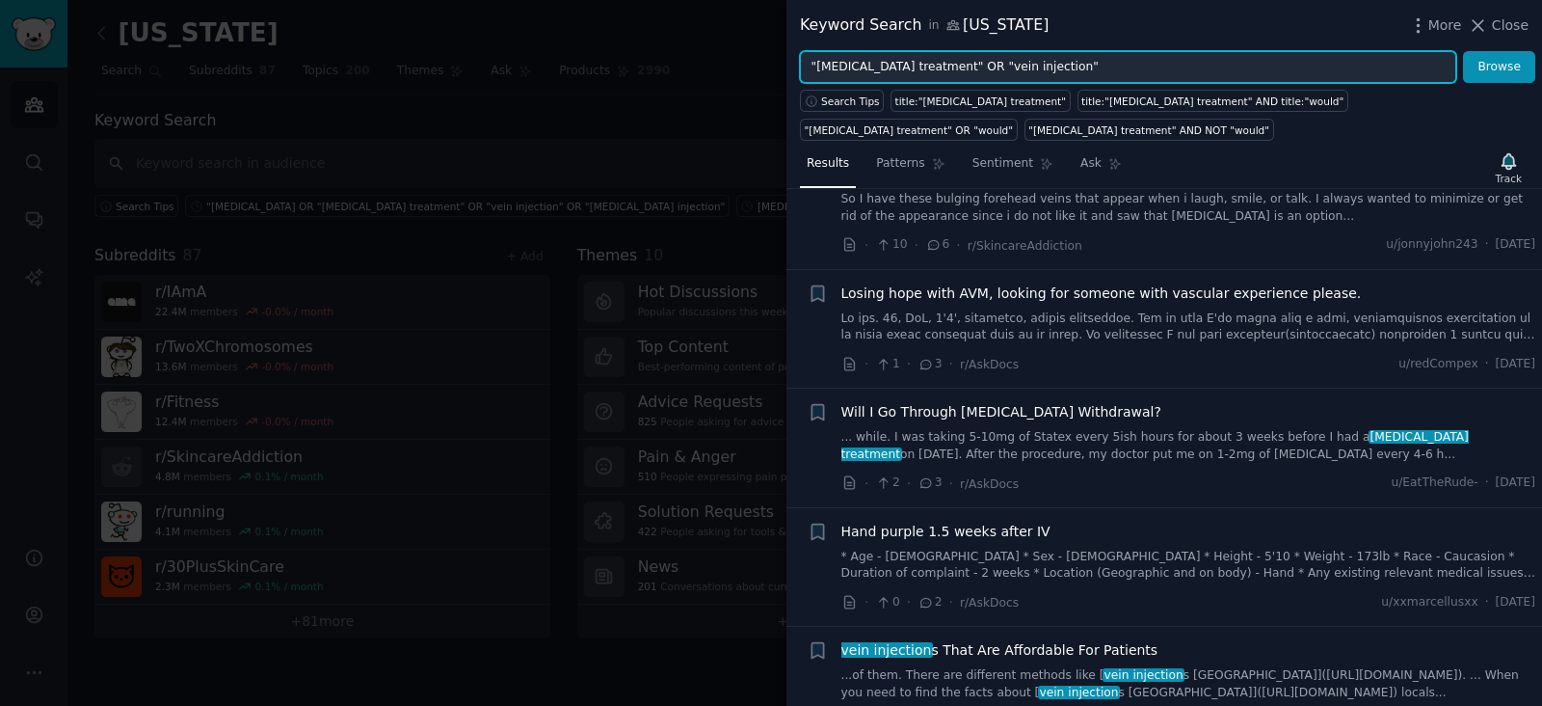
scroll to position [0, 0]
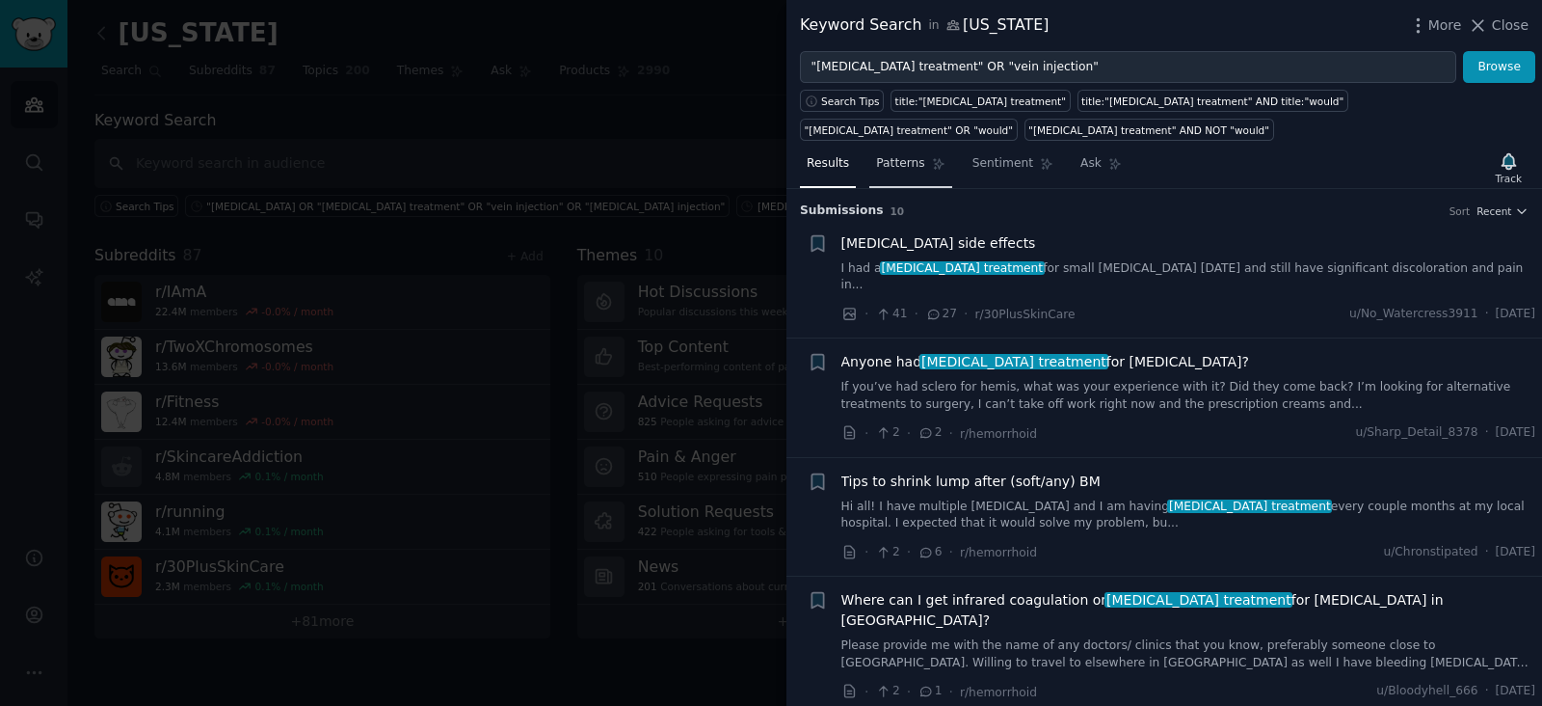
click at [906, 155] on span "Patterns" at bounding box center [900, 163] width 48 height 17
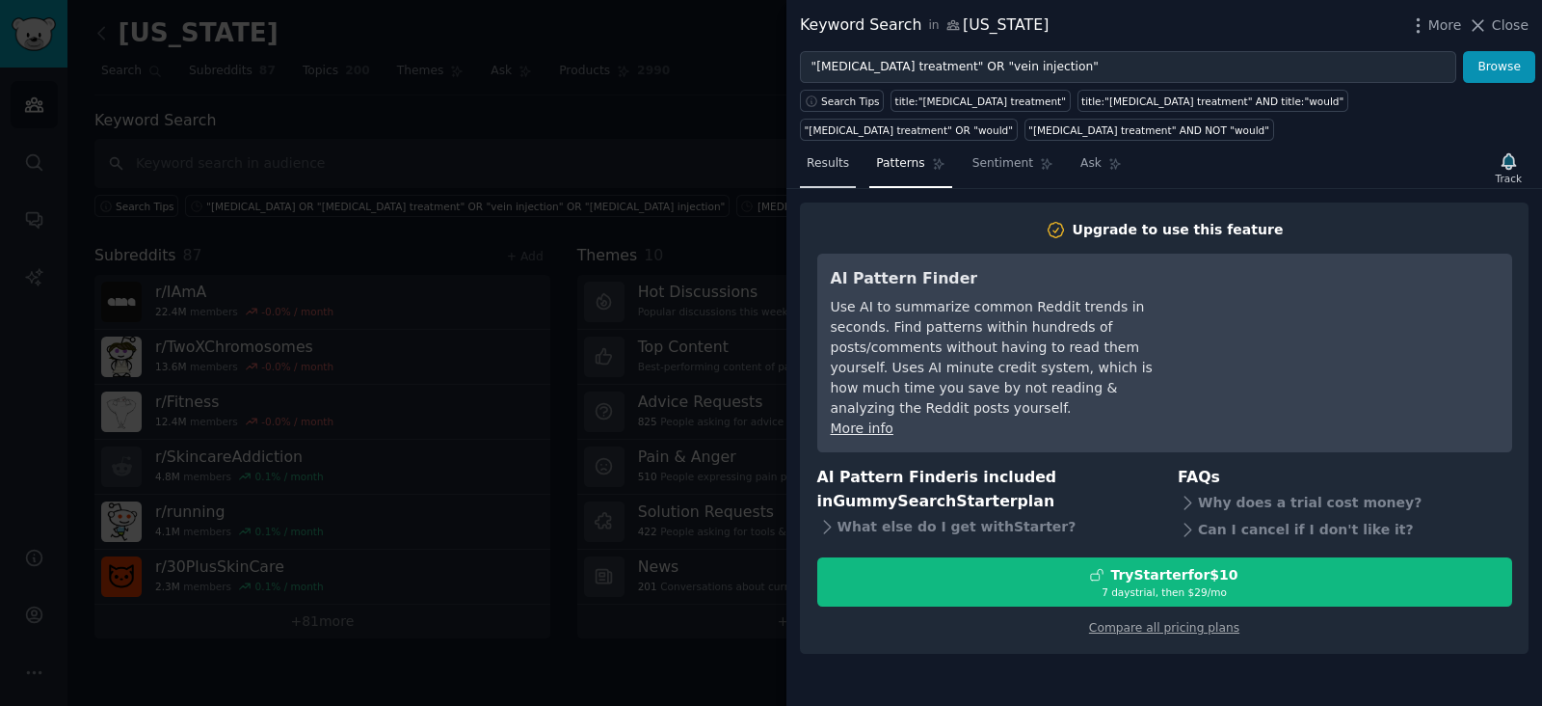
click at [831, 166] on span "Results" at bounding box center [828, 163] width 42 height 17
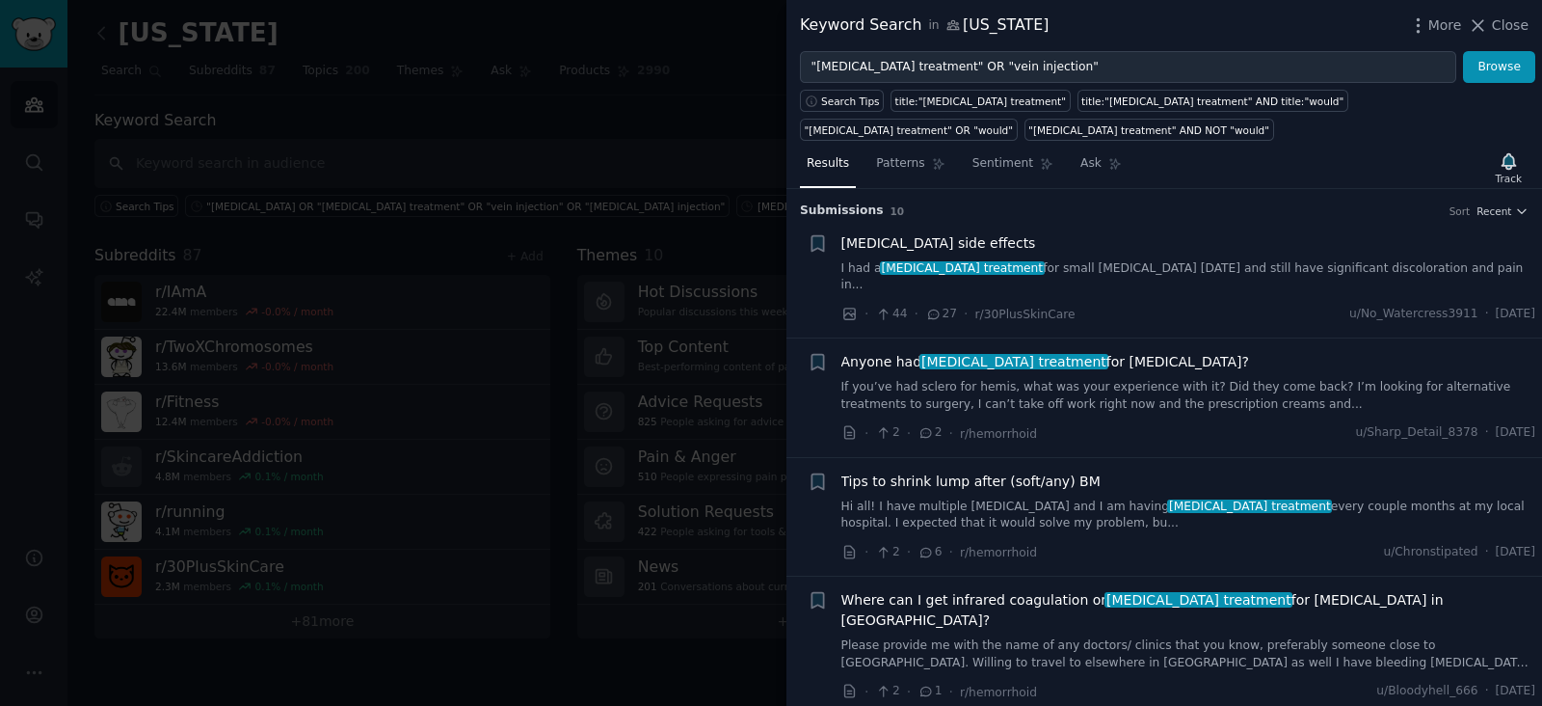
click at [1002, 271] on span "[MEDICAL_DATA] treatment" at bounding box center [962, 267] width 165 height 13
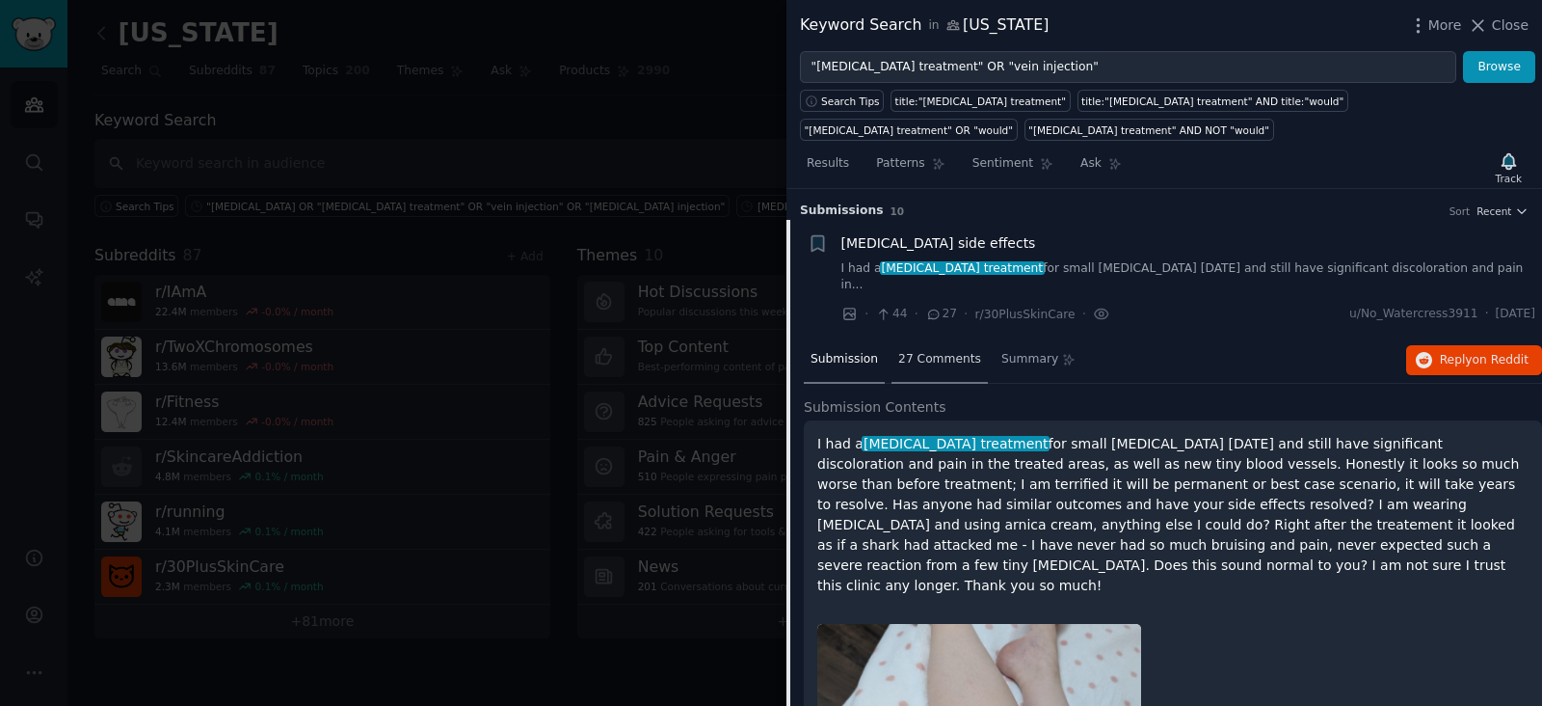
click at [922, 351] on span "27 Comments" at bounding box center [939, 359] width 83 height 17
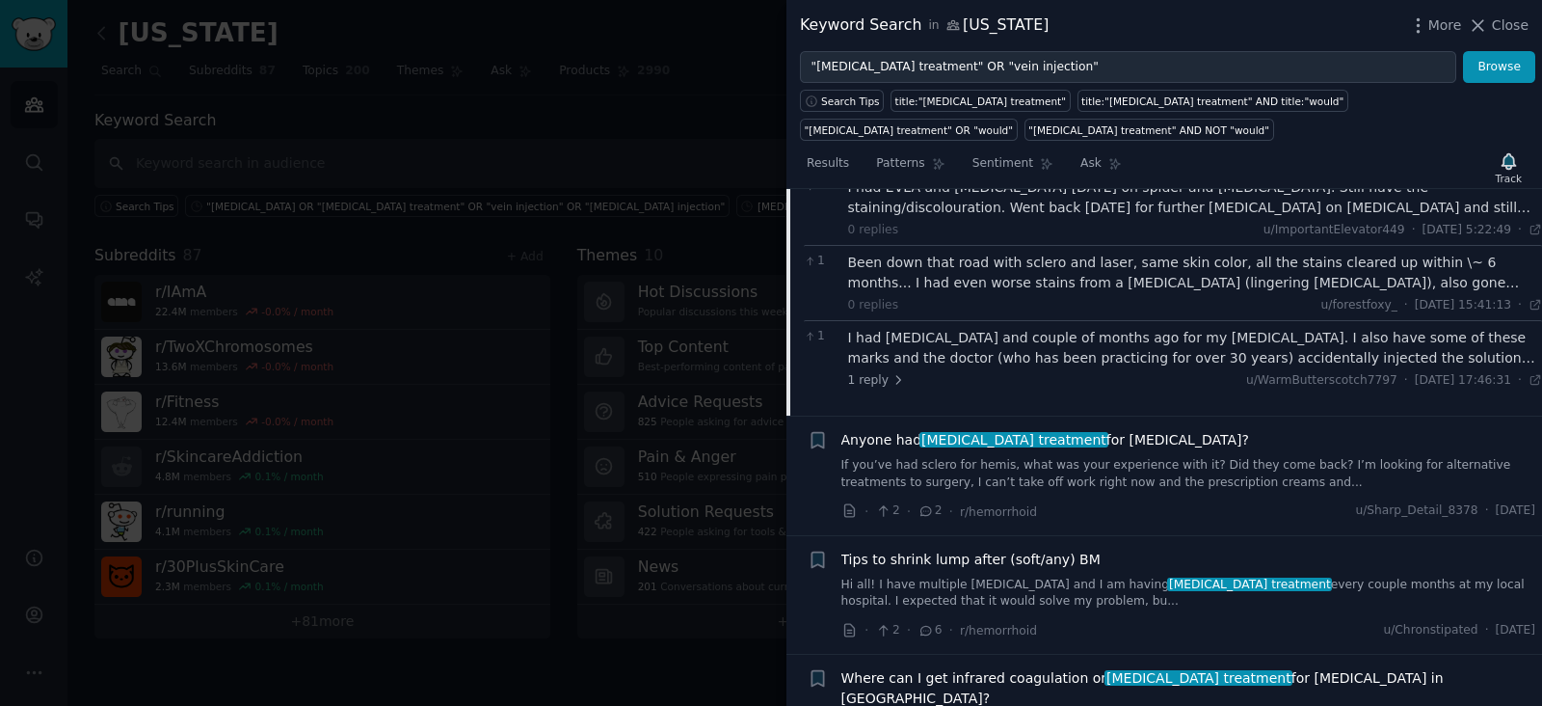
scroll to position [723, 0]
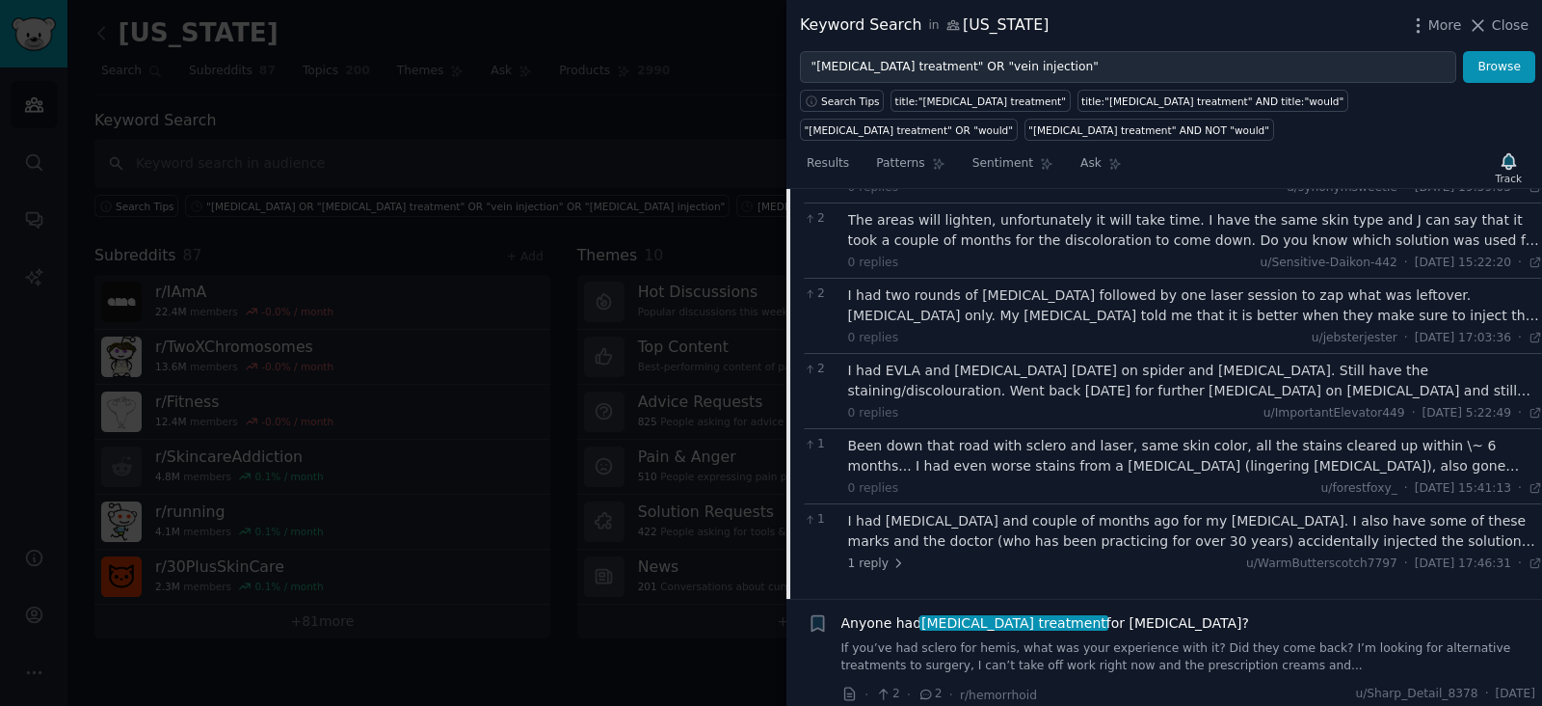
click at [975, 436] on div "Been down that road with sclero and laser, same skin color, all the stains clea…" at bounding box center [1195, 456] width 695 height 40
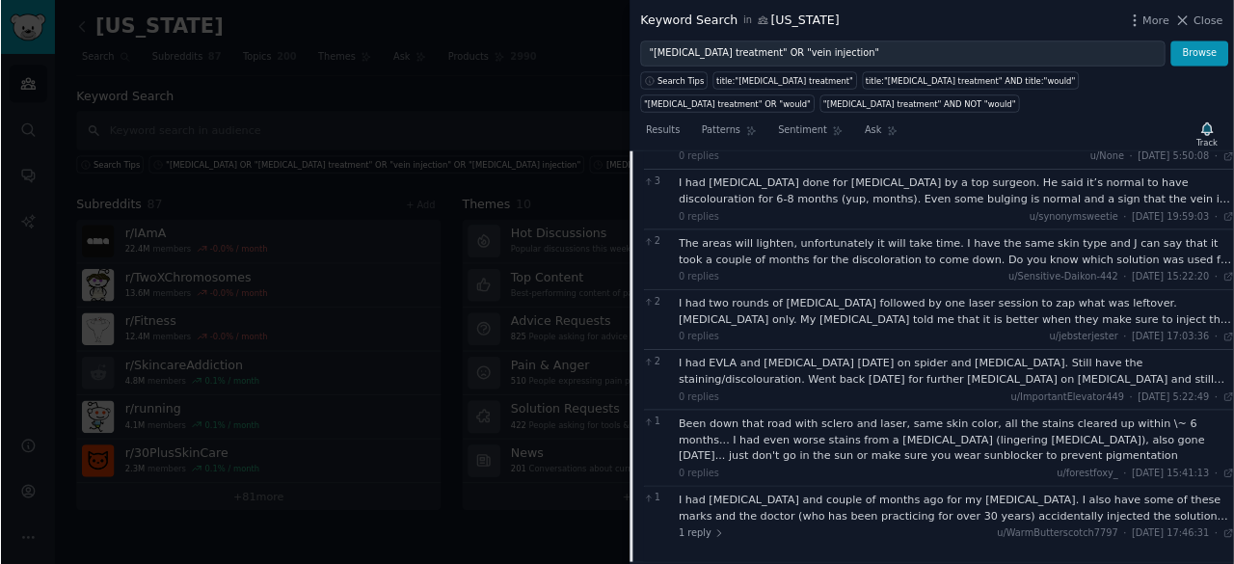
scroll to position [602, 0]
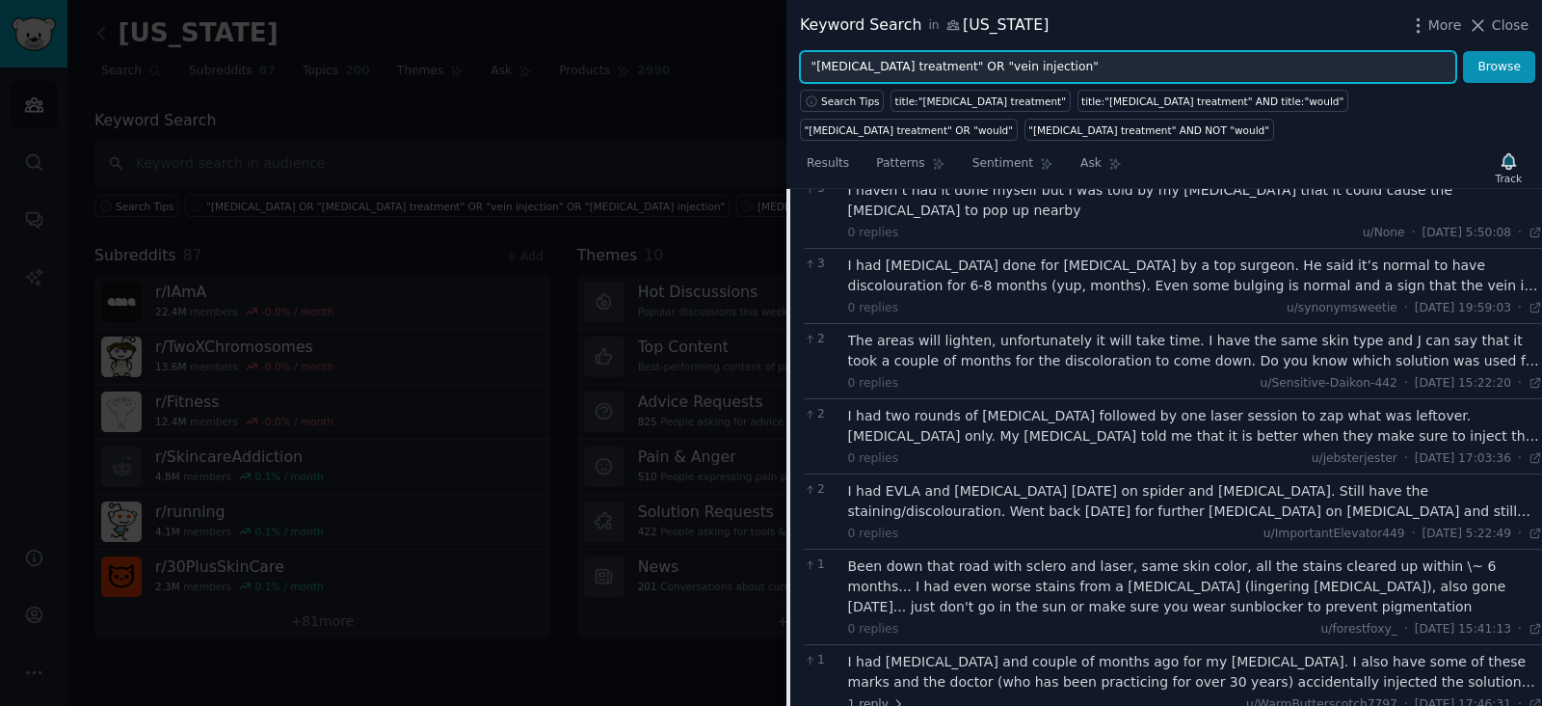
click at [1099, 57] on input ""[MEDICAL_DATA] treatment" OR "vein injection"" at bounding box center [1128, 67] width 656 height 33
click at [1463, 51] on button "Browse" at bounding box center [1499, 67] width 72 height 33
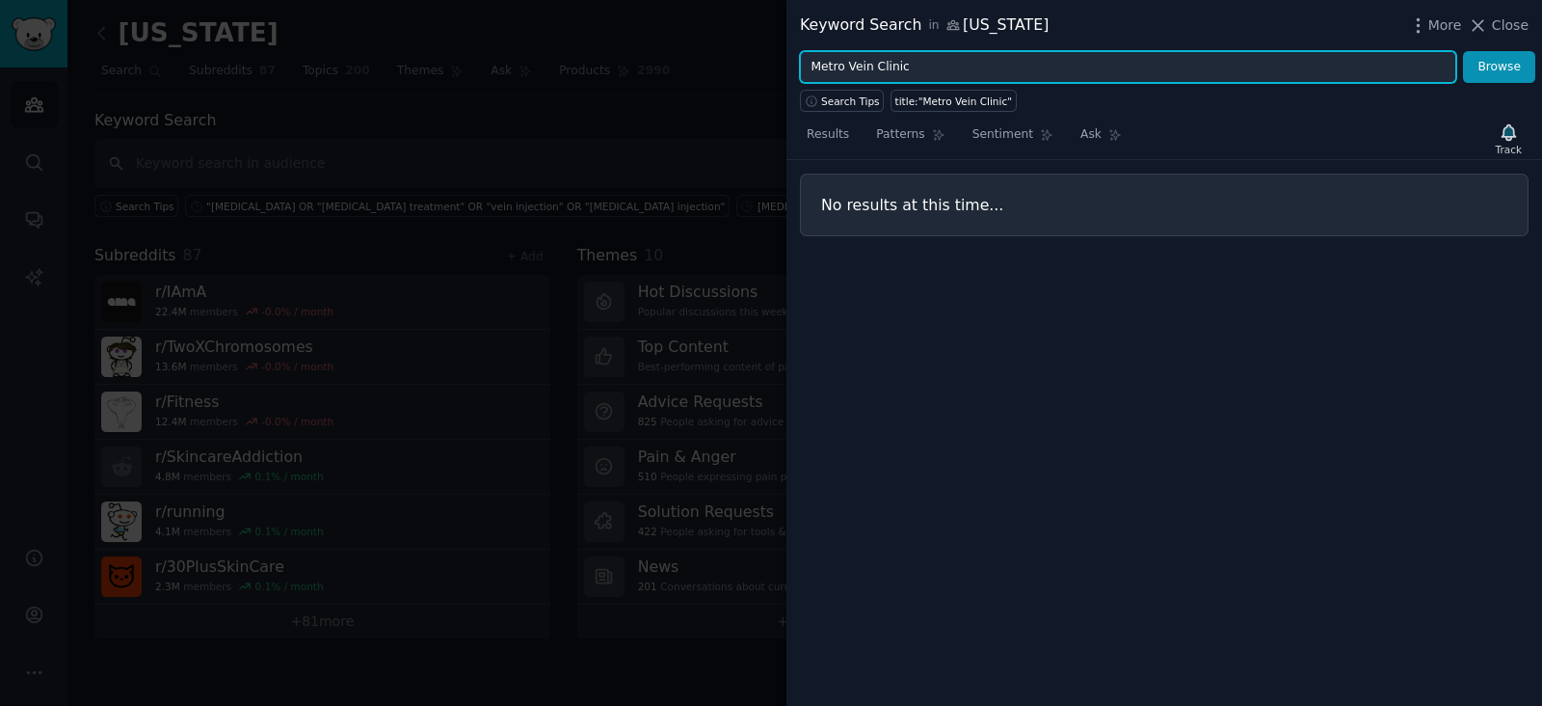
click at [959, 67] on input "Metro Vein Clinic" at bounding box center [1128, 67] width 656 height 33
click at [1463, 51] on button "Browse" at bounding box center [1499, 67] width 72 height 33
click at [916, 75] on input "Metro Vein" at bounding box center [1128, 67] width 656 height 33
click at [913, 65] on input "Metro Vein" at bounding box center [1128, 67] width 656 height 33
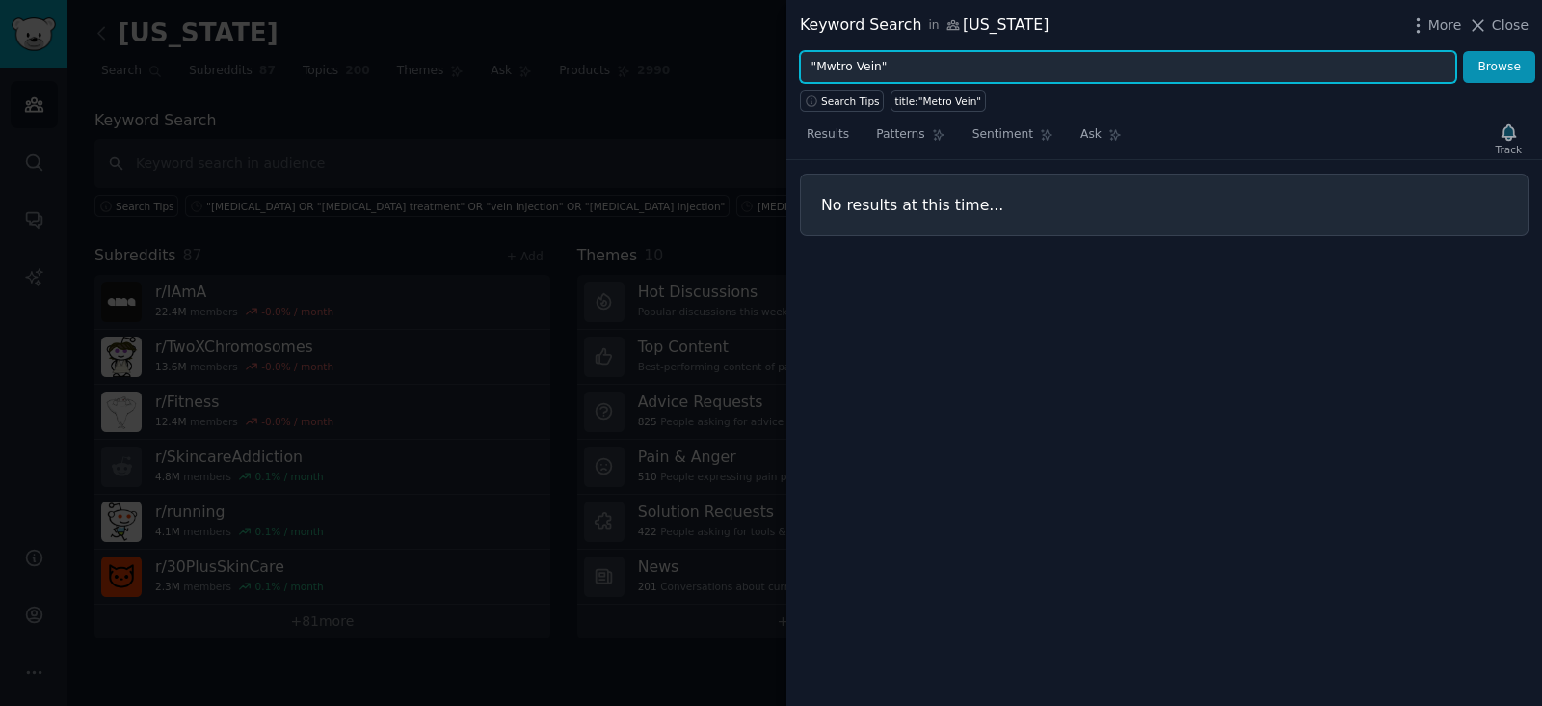
click at [1463, 51] on button "Browse" at bounding box center [1499, 67] width 72 height 33
type input ""Metro Vein""
click at [1463, 51] on button "Browse" at bounding box center [1499, 67] width 72 height 33
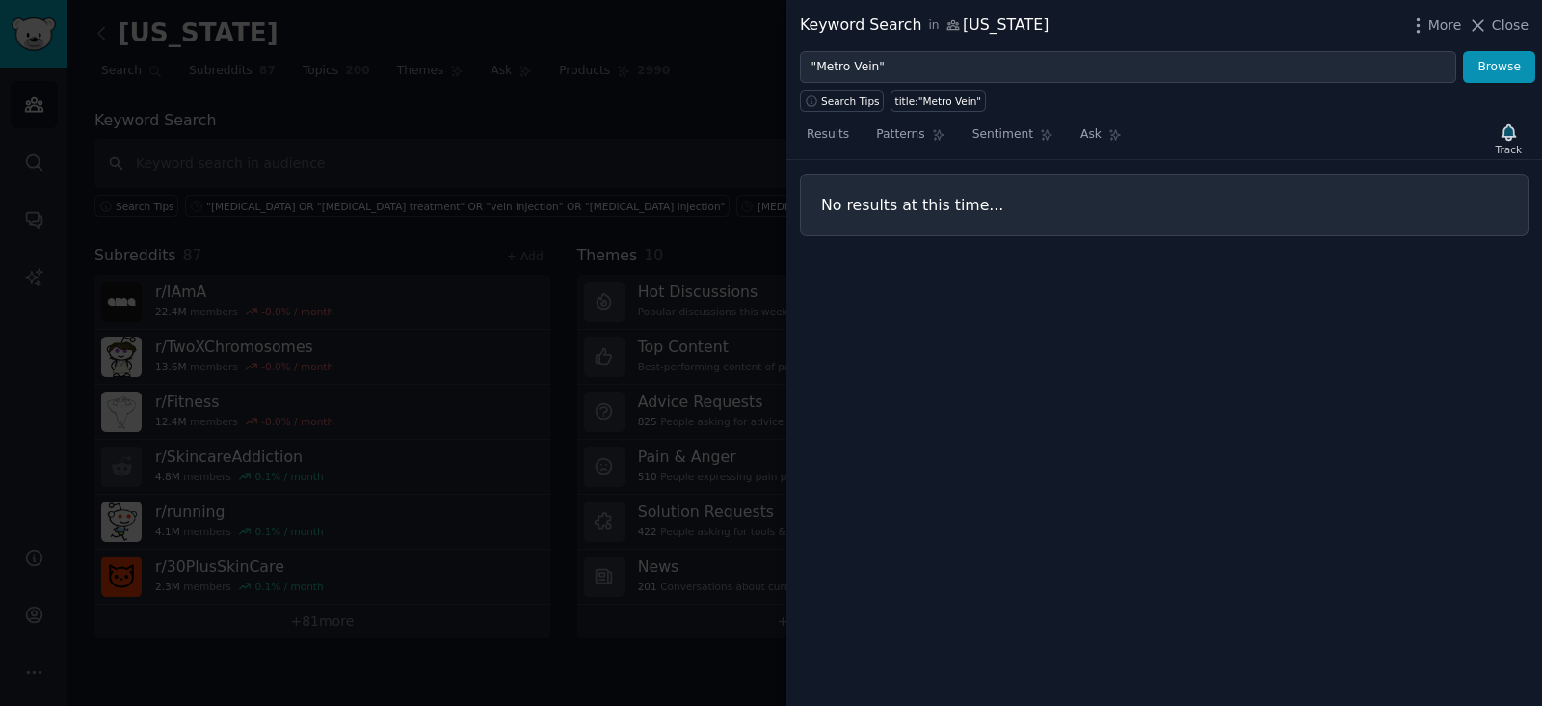
drag, startPoint x: 482, startPoint y: 304, endPoint x: 558, endPoint y: 349, distance: 88.6
click at [482, 305] on div at bounding box center [771, 353] width 1542 height 706
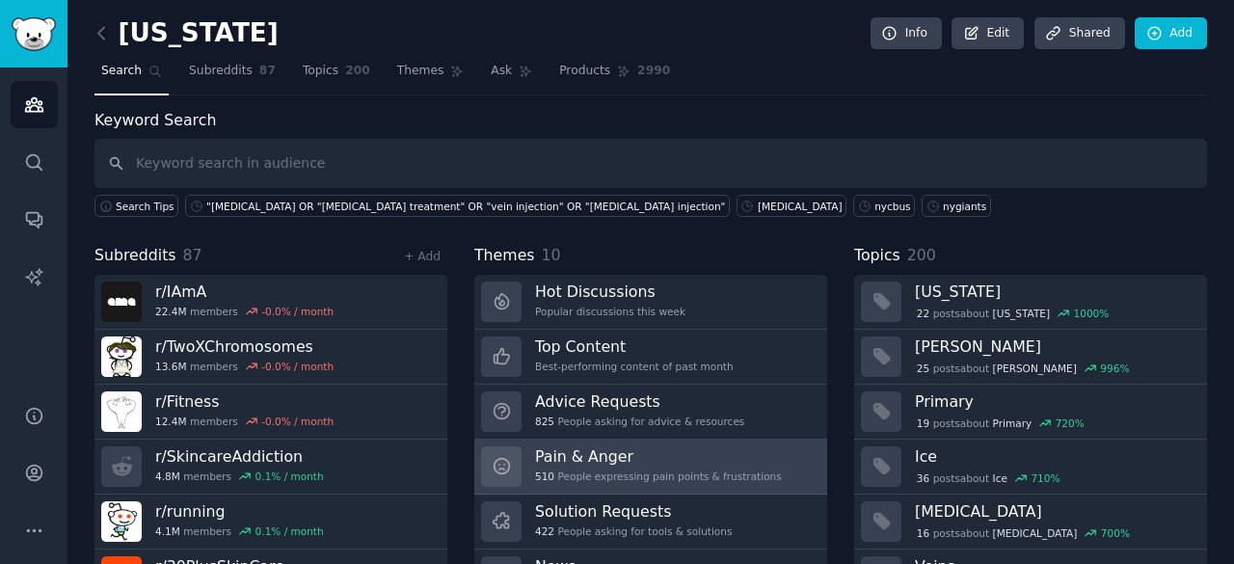
scroll to position [96, 0]
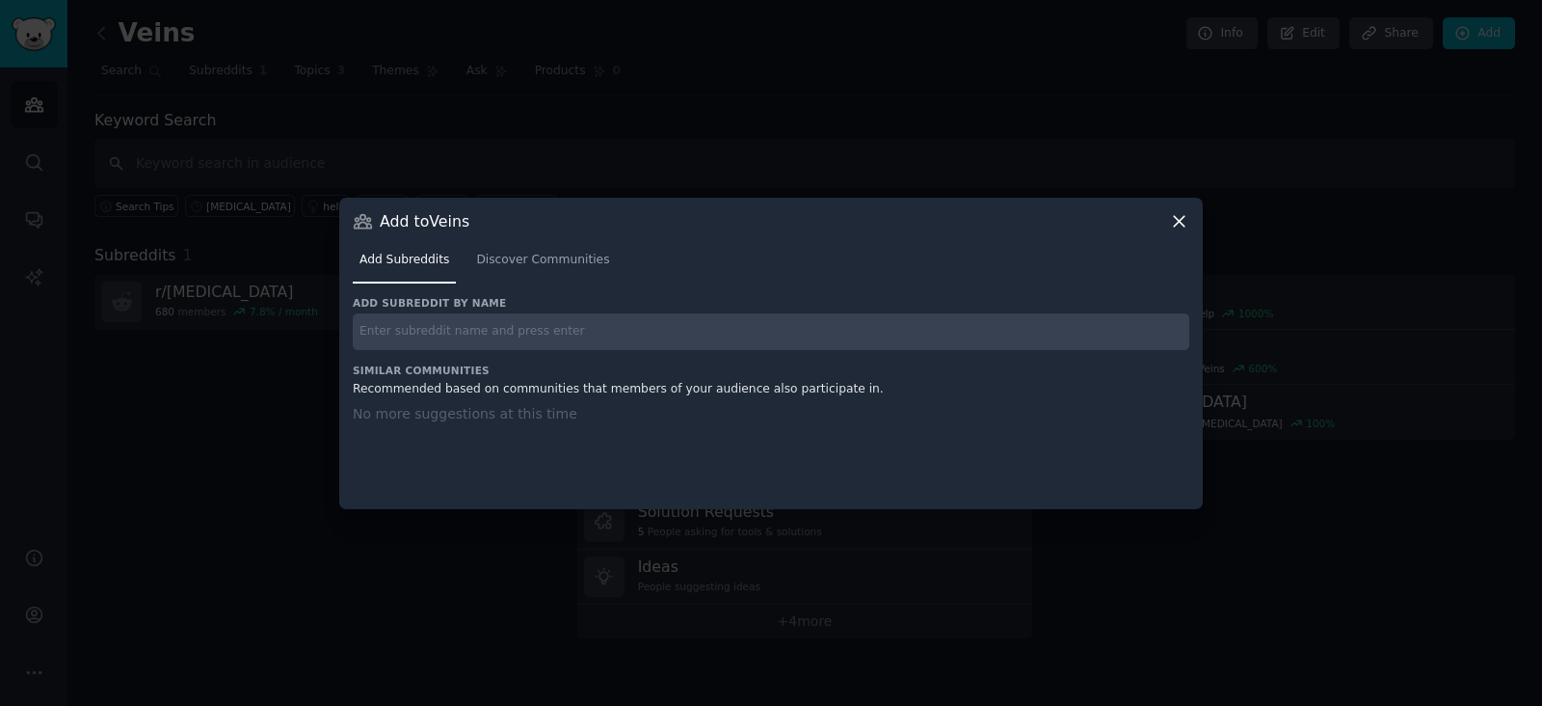
click at [1186, 220] on icon at bounding box center [1179, 221] width 20 height 20
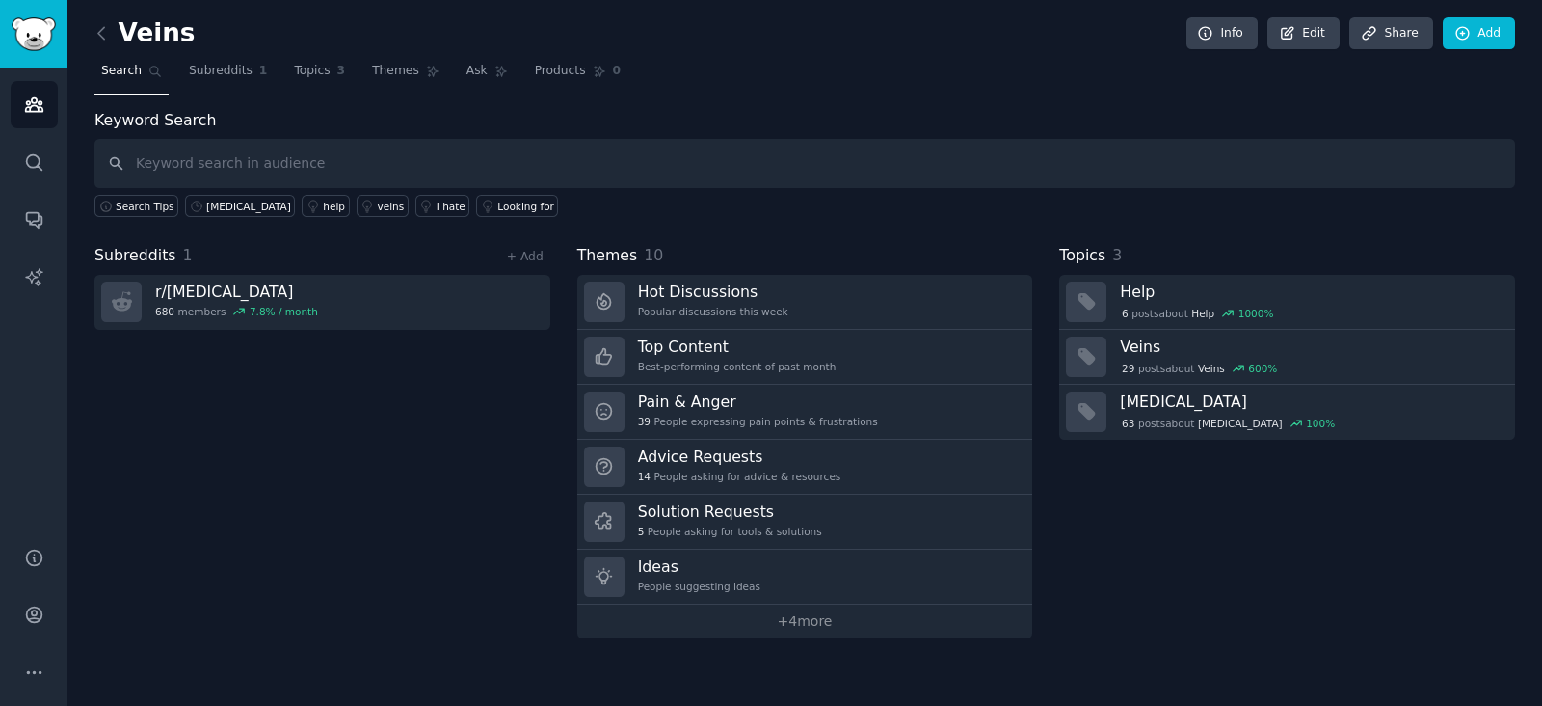
click at [24, 130] on div "Audiences Search Conversations AI Reports" at bounding box center [33, 295] width 67 height 456
click at [24, 113] on icon "Sidebar" at bounding box center [34, 104] width 20 height 20
